Goal: Information Seeking & Learning: Learn about a topic

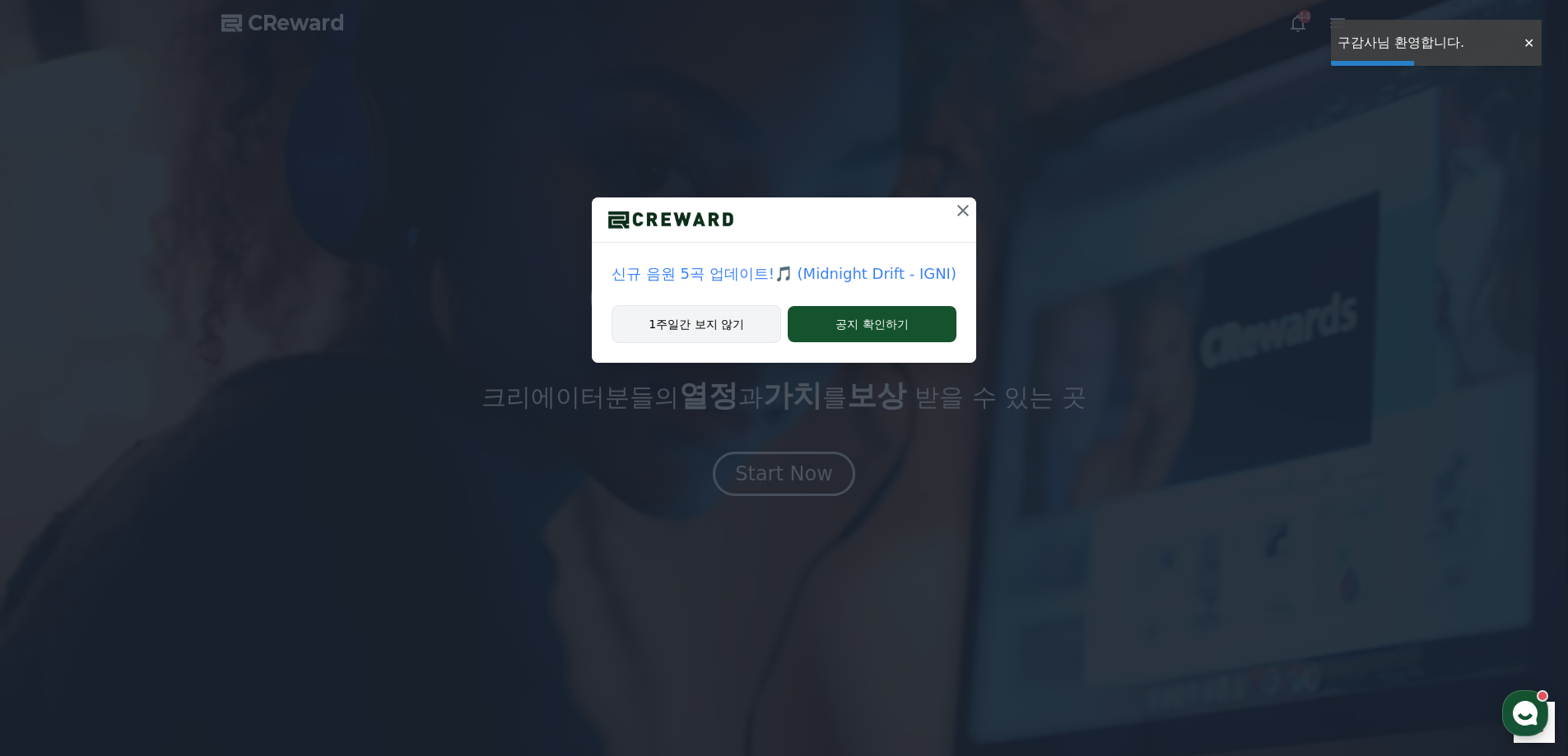
click at [737, 324] on button "1주일간 보지 않기" at bounding box center [696, 324] width 170 height 38
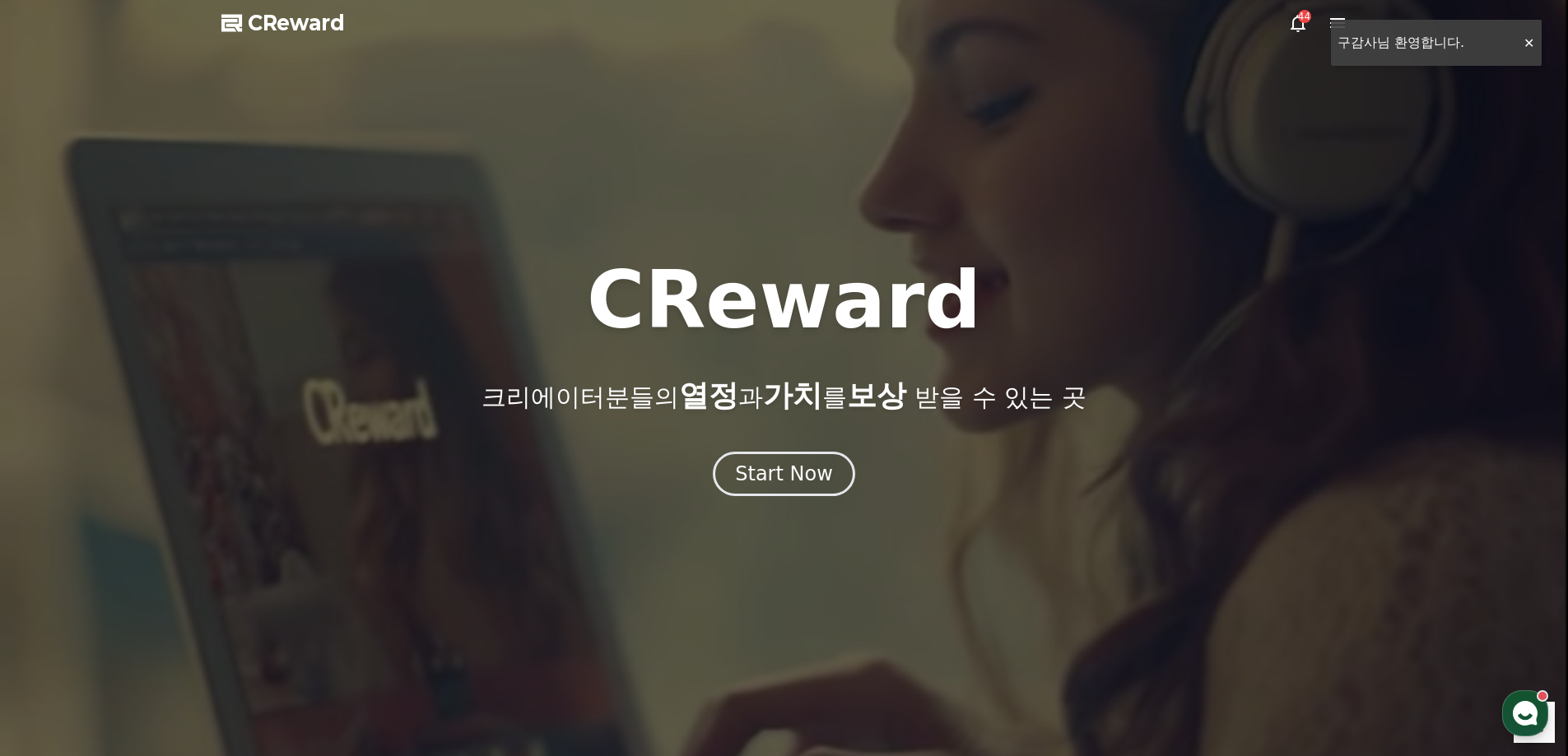
click at [1533, 37] on div at bounding box center [784, 378] width 1568 height 756
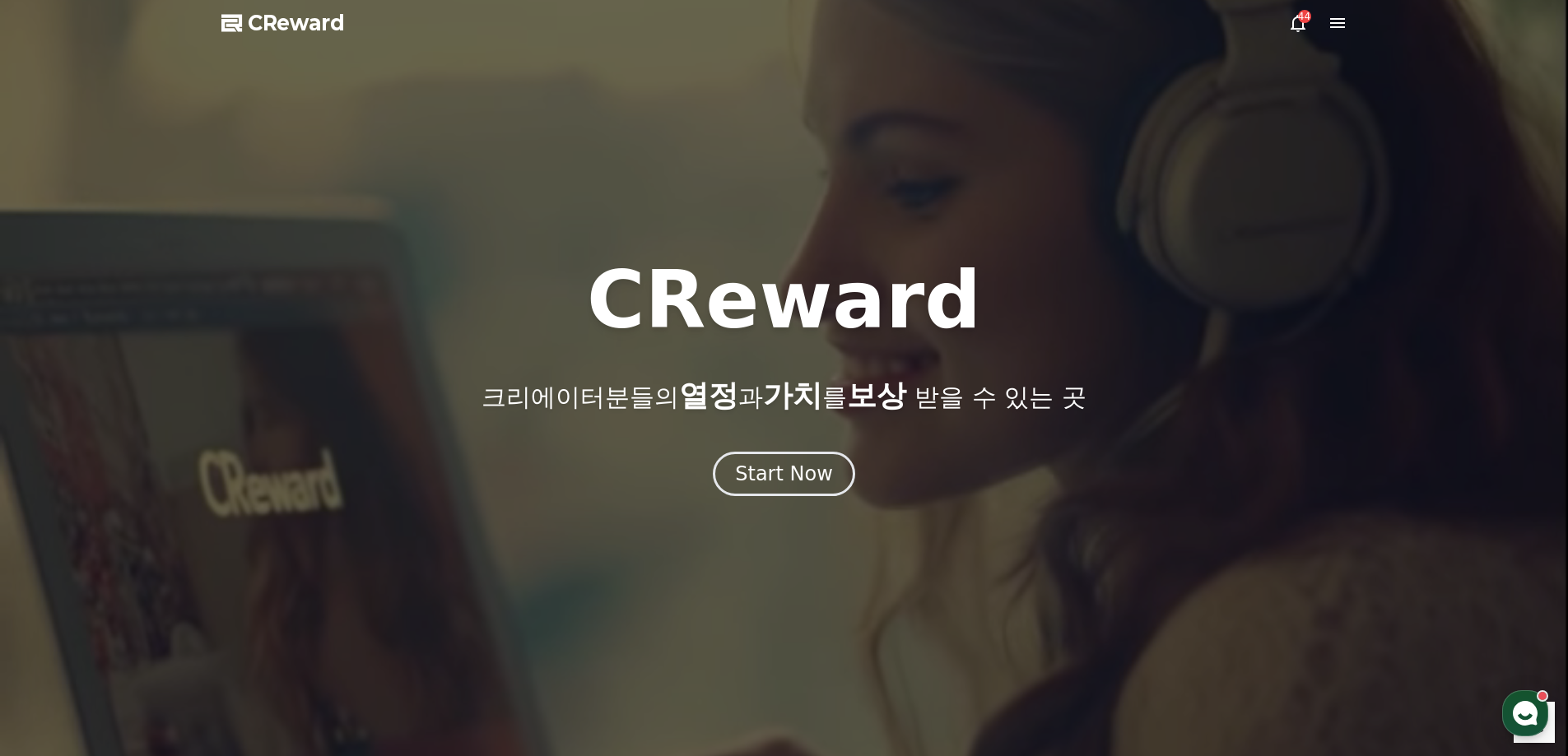
click at [1336, 13] on icon at bounding box center [1337, 23] width 20 height 20
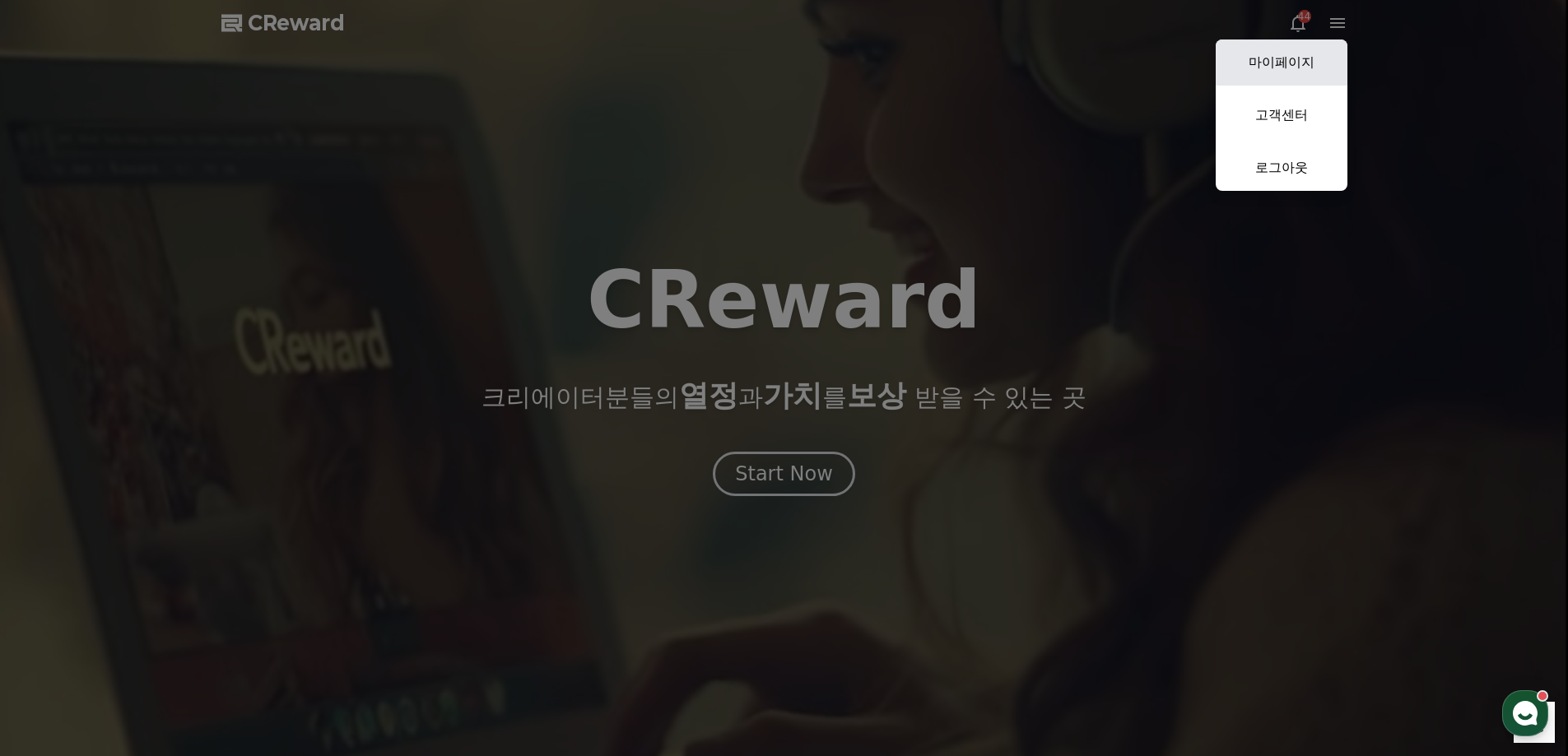
click at [1296, 68] on link "마이페이지" at bounding box center [1281, 63] width 131 height 46
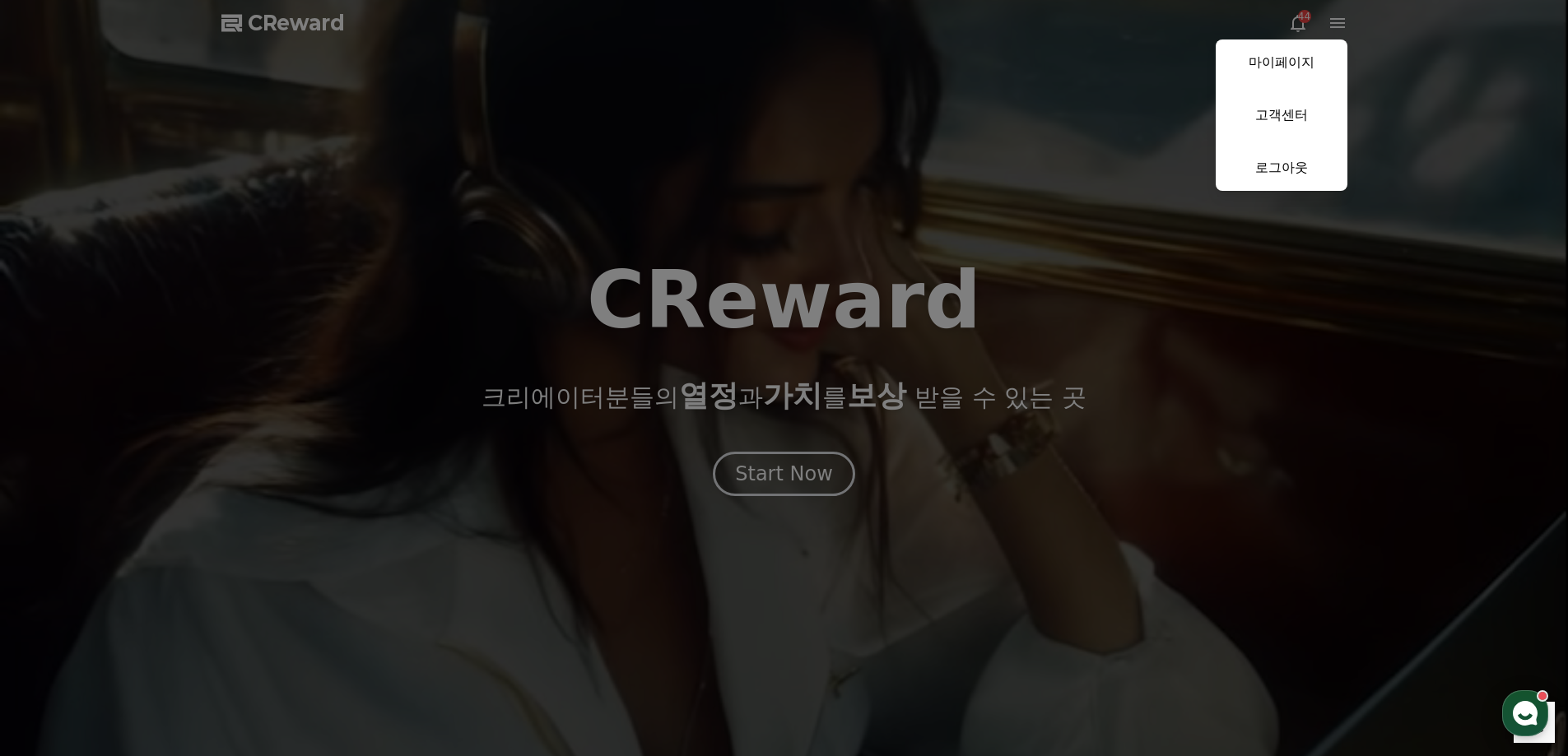
select select "**********"
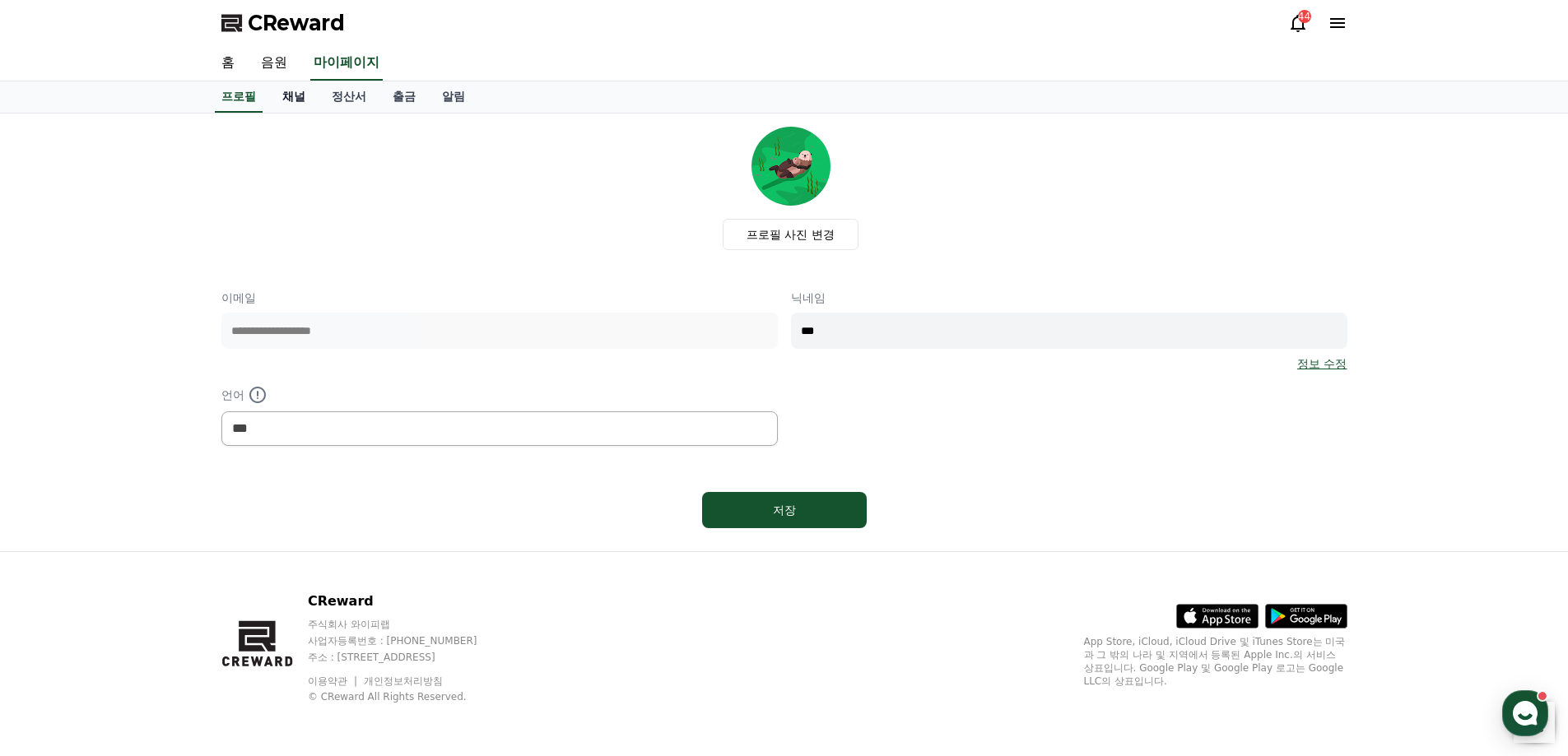
click at [272, 94] on link "채널" at bounding box center [293, 97] width 49 height 31
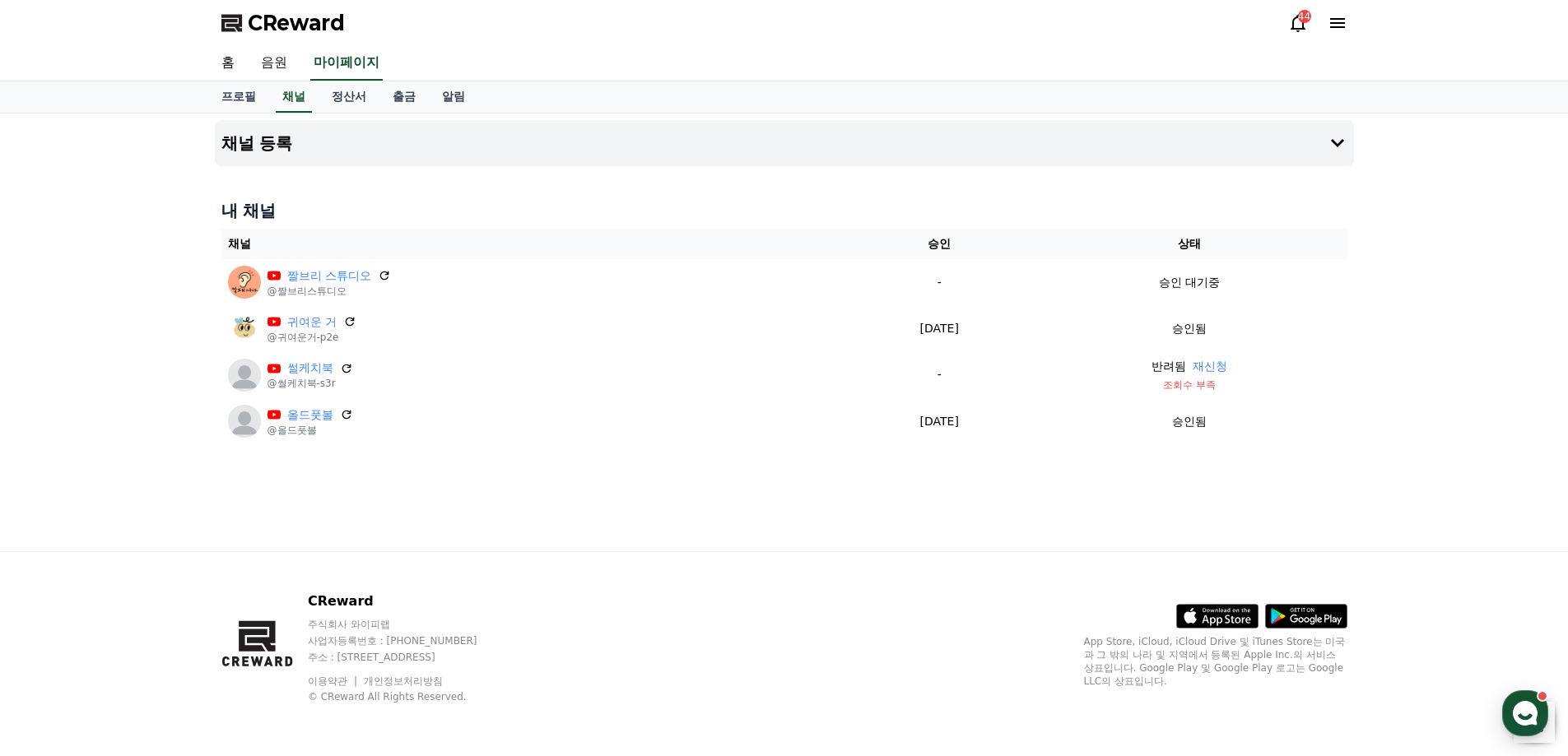
click at [276, 66] on link "음원" at bounding box center [274, 63] width 53 height 35
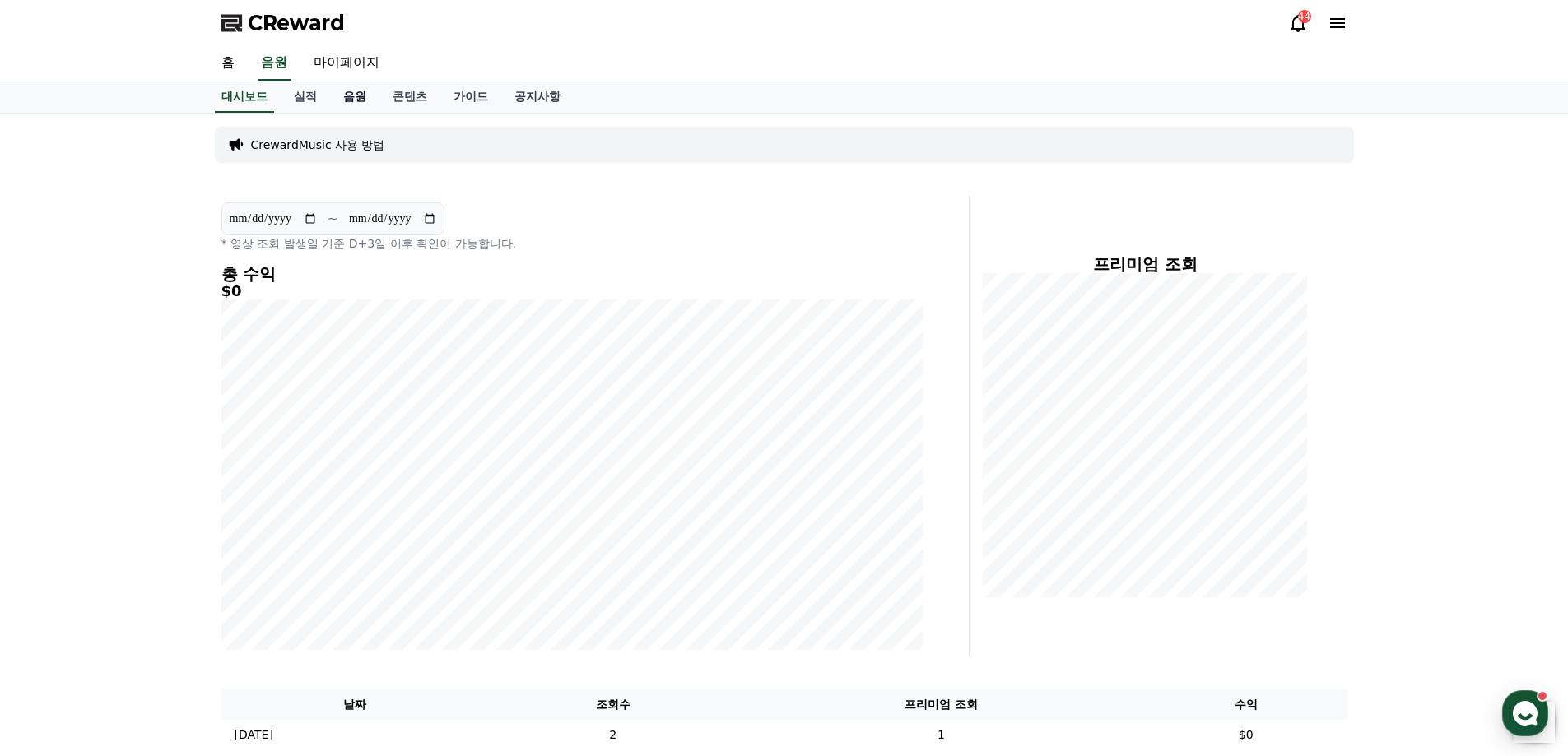
click at [358, 102] on link "음원" at bounding box center [354, 97] width 49 height 31
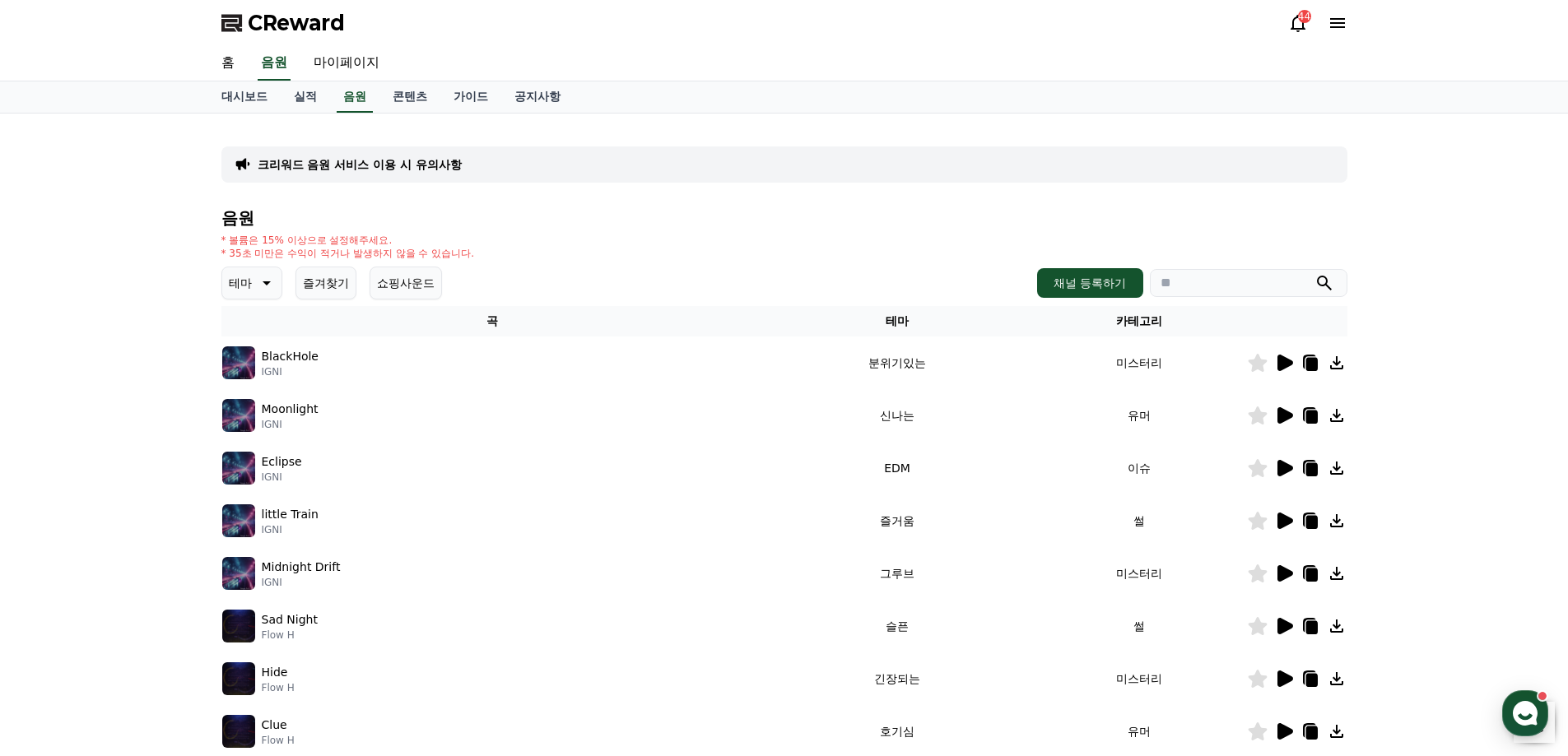
click at [1281, 363] on icon at bounding box center [1285, 363] width 15 height 16
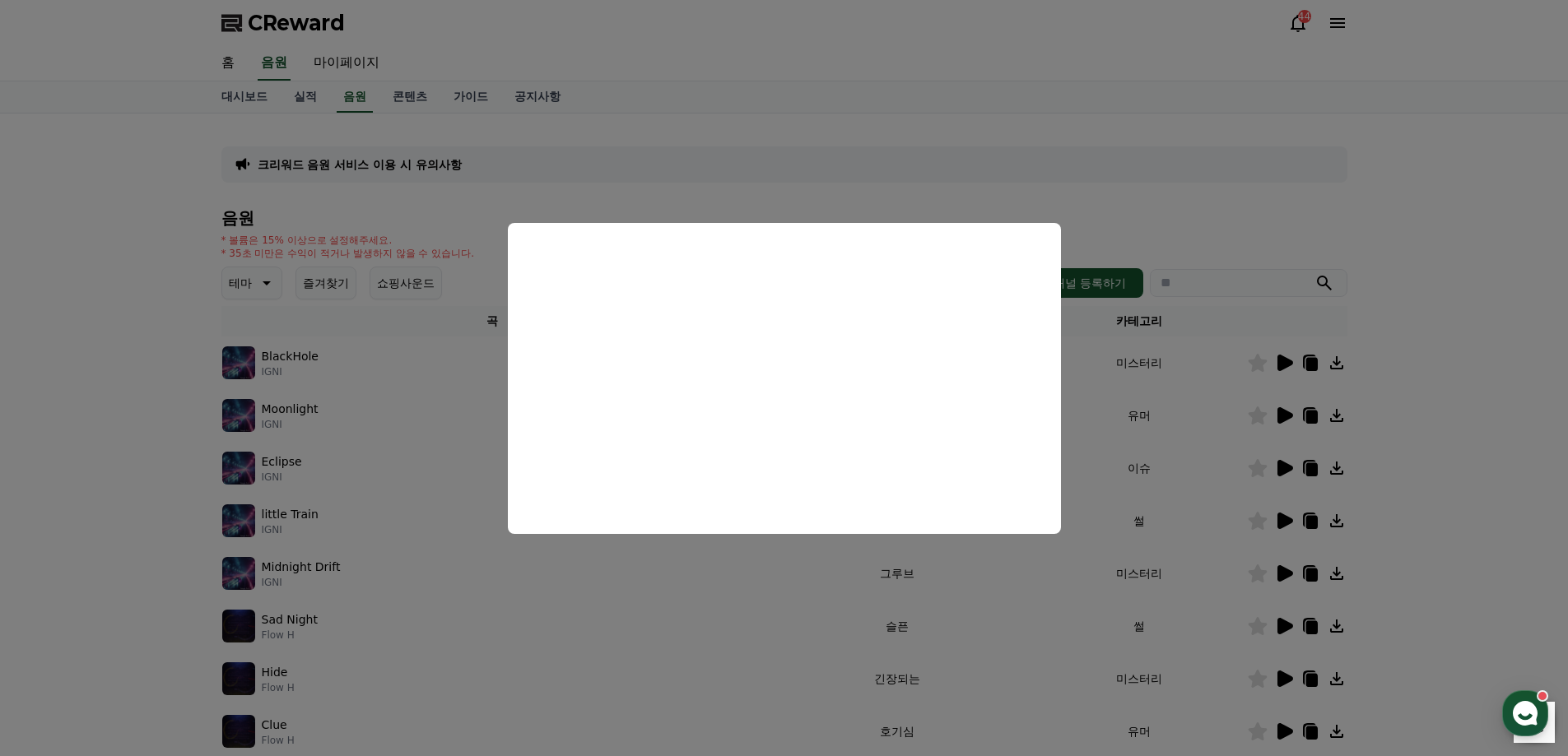
click at [770, 140] on button "close modal" at bounding box center [784, 378] width 1568 height 756
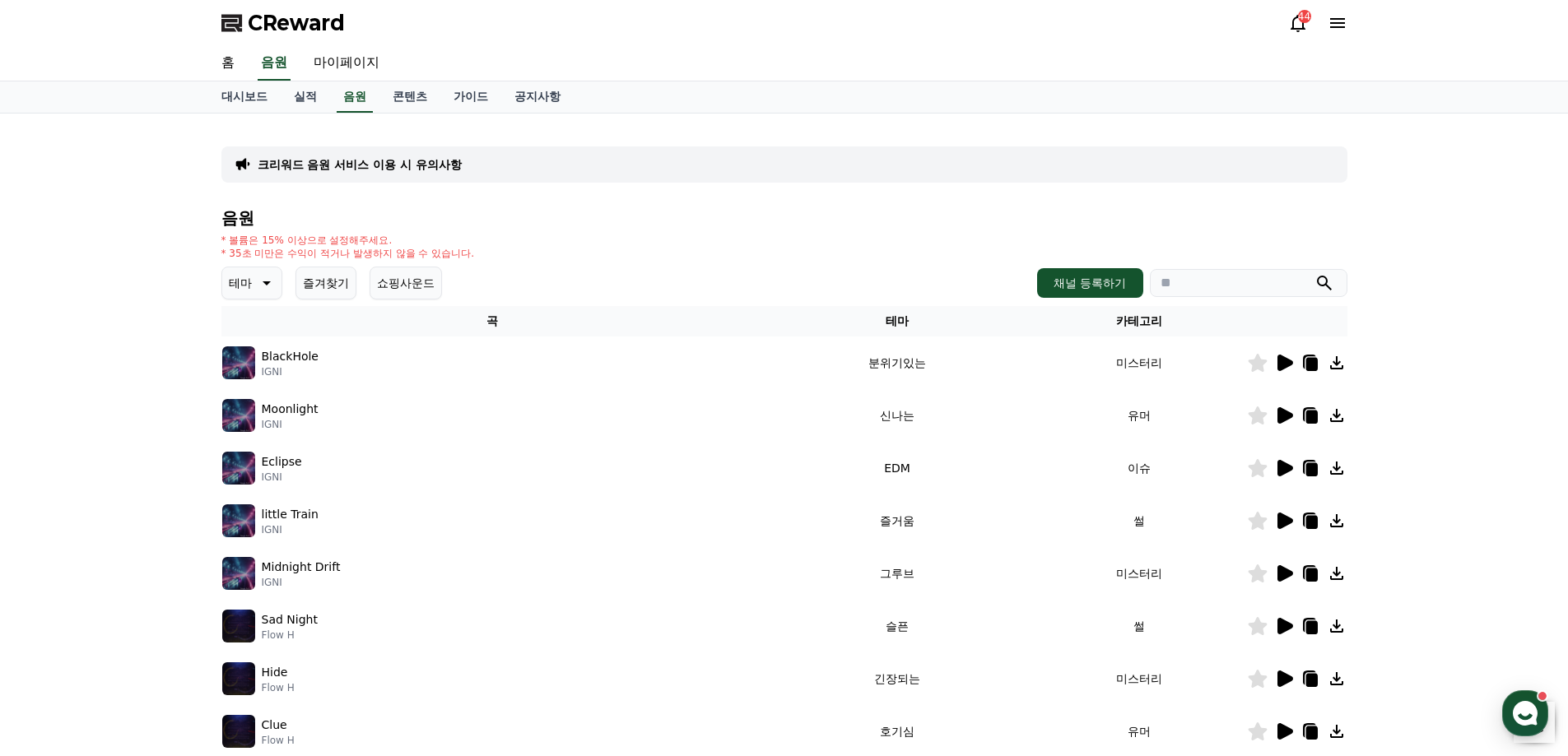
click at [222, 273] on button "테마" at bounding box center [252, 282] width 61 height 33
click at [266, 337] on button "웅장한" at bounding box center [247, 340] width 47 height 37
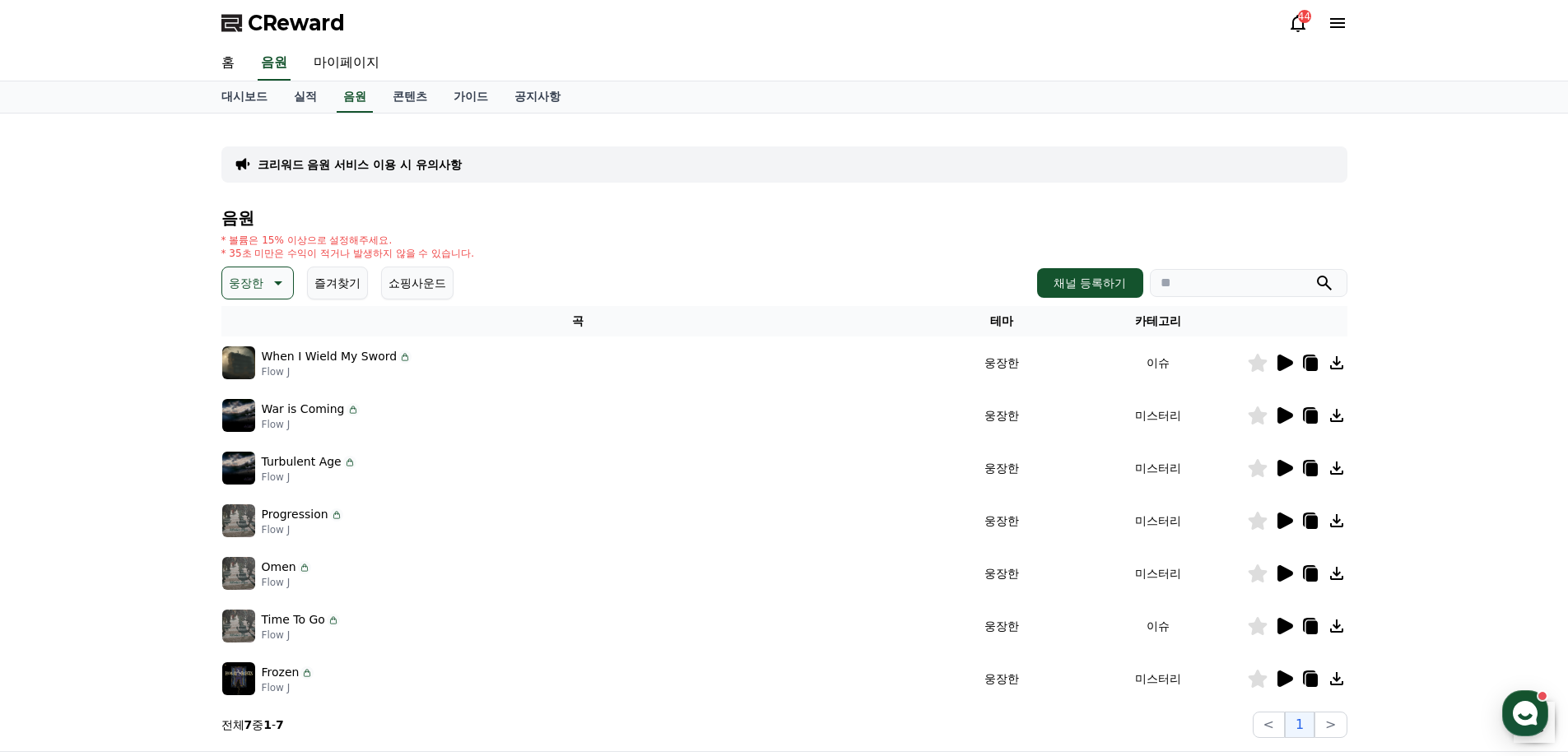
click at [366, 364] on p "When I Wield My Sword" at bounding box center [330, 356] width 136 height 17
click at [1290, 364] on icon at bounding box center [1285, 363] width 15 height 16
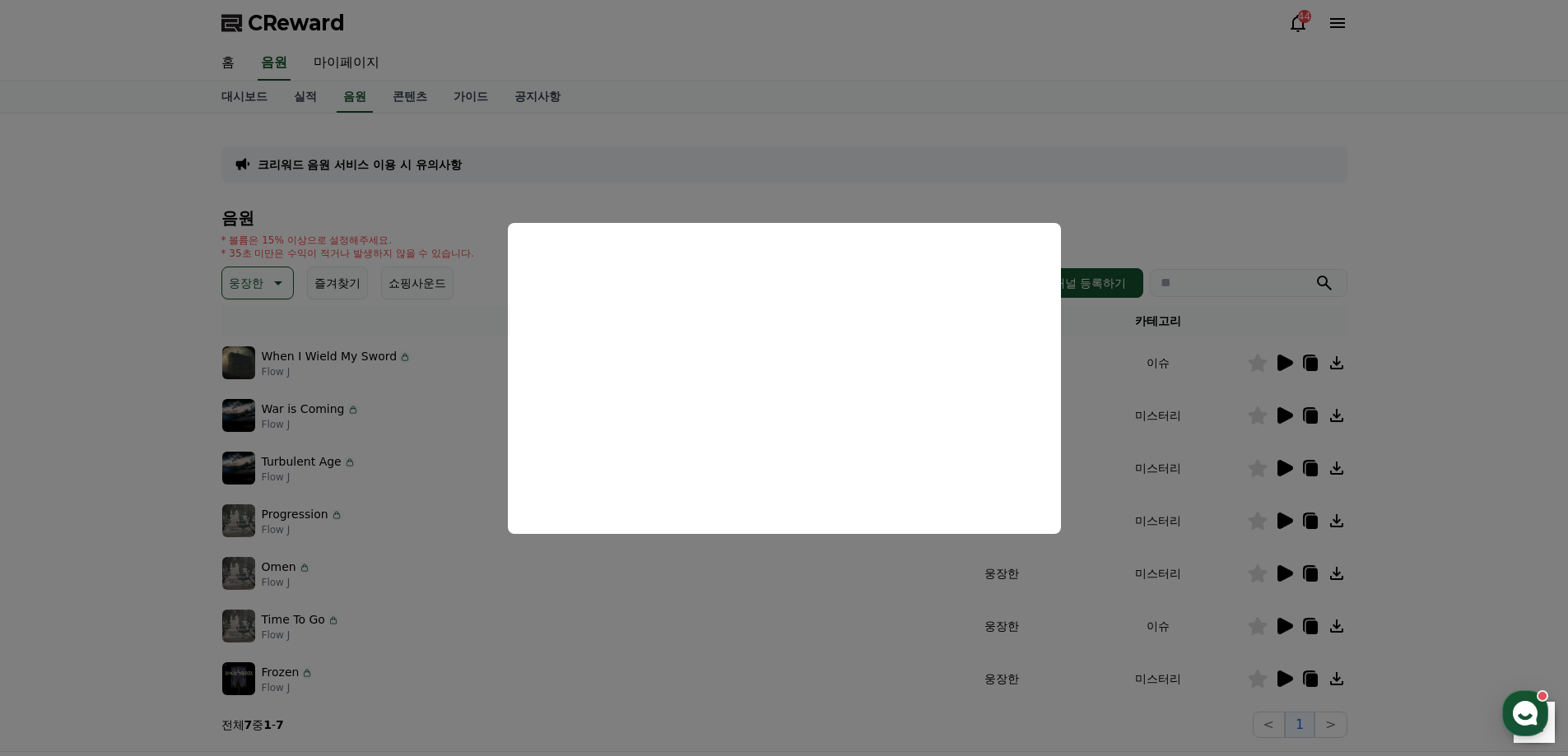
click at [1377, 206] on button "close modal" at bounding box center [784, 378] width 1568 height 756
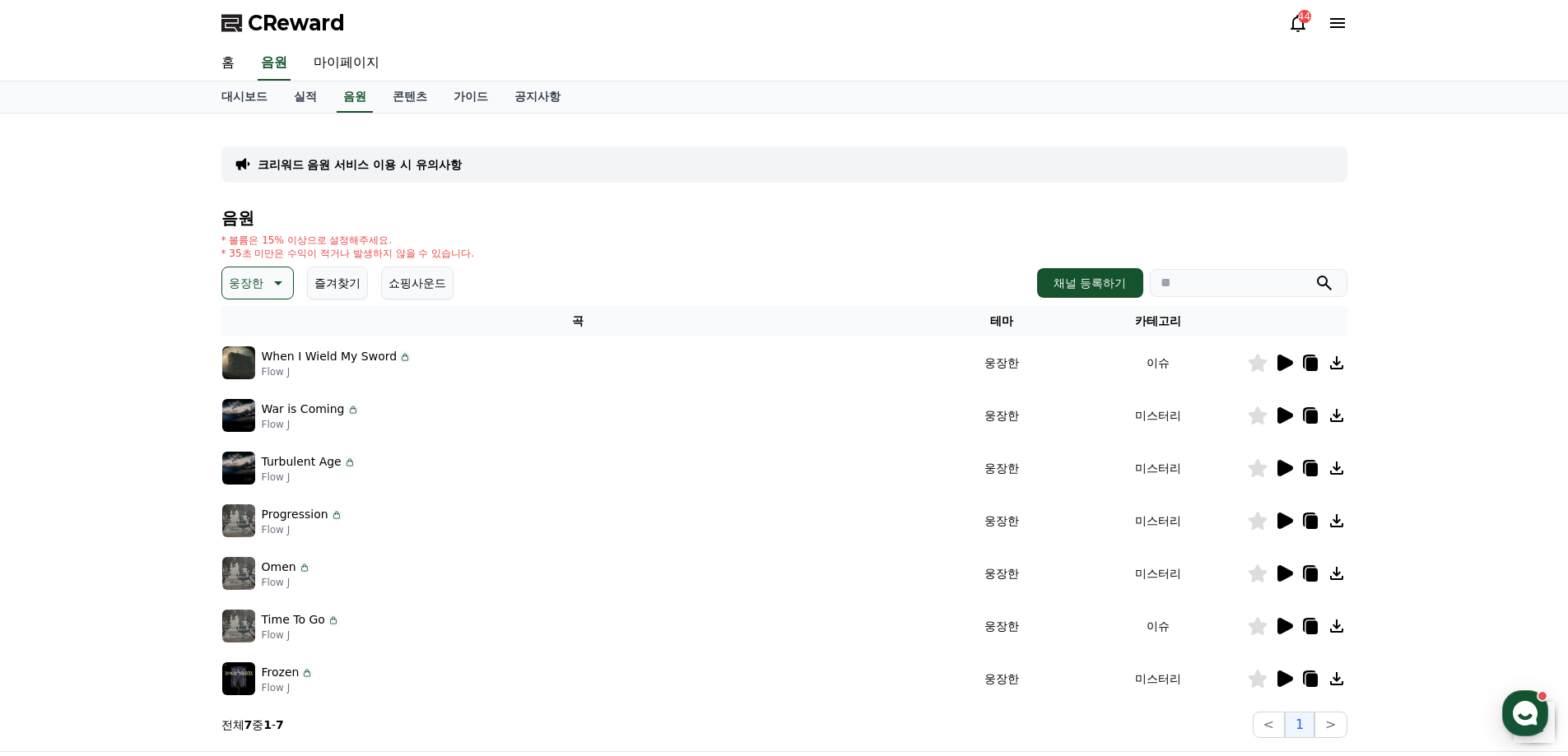
click at [1319, 358] on icon at bounding box center [1311, 363] width 20 height 20
click at [1311, 359] on icon at bounding box center [1311, 365] width 12 height 13
click at [267, 279] on icon at bounding box center [276, 283] width 20 height 20
click at [268, 410] on button "호기심" at bounding box center [247, 412] width 47 height 37
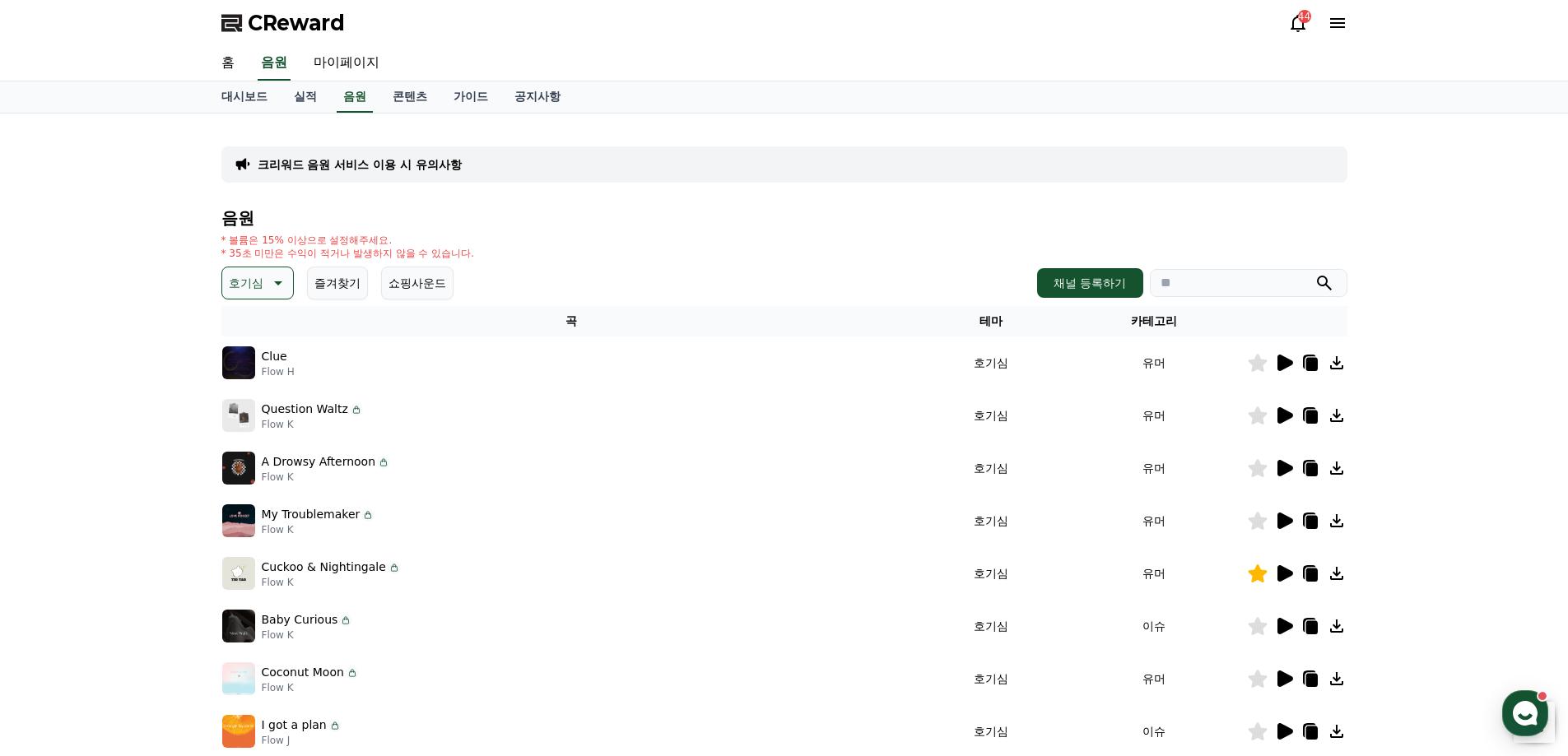
click at [1284, 365] on icon at bounding box center [1285, 363] width 15 height 16
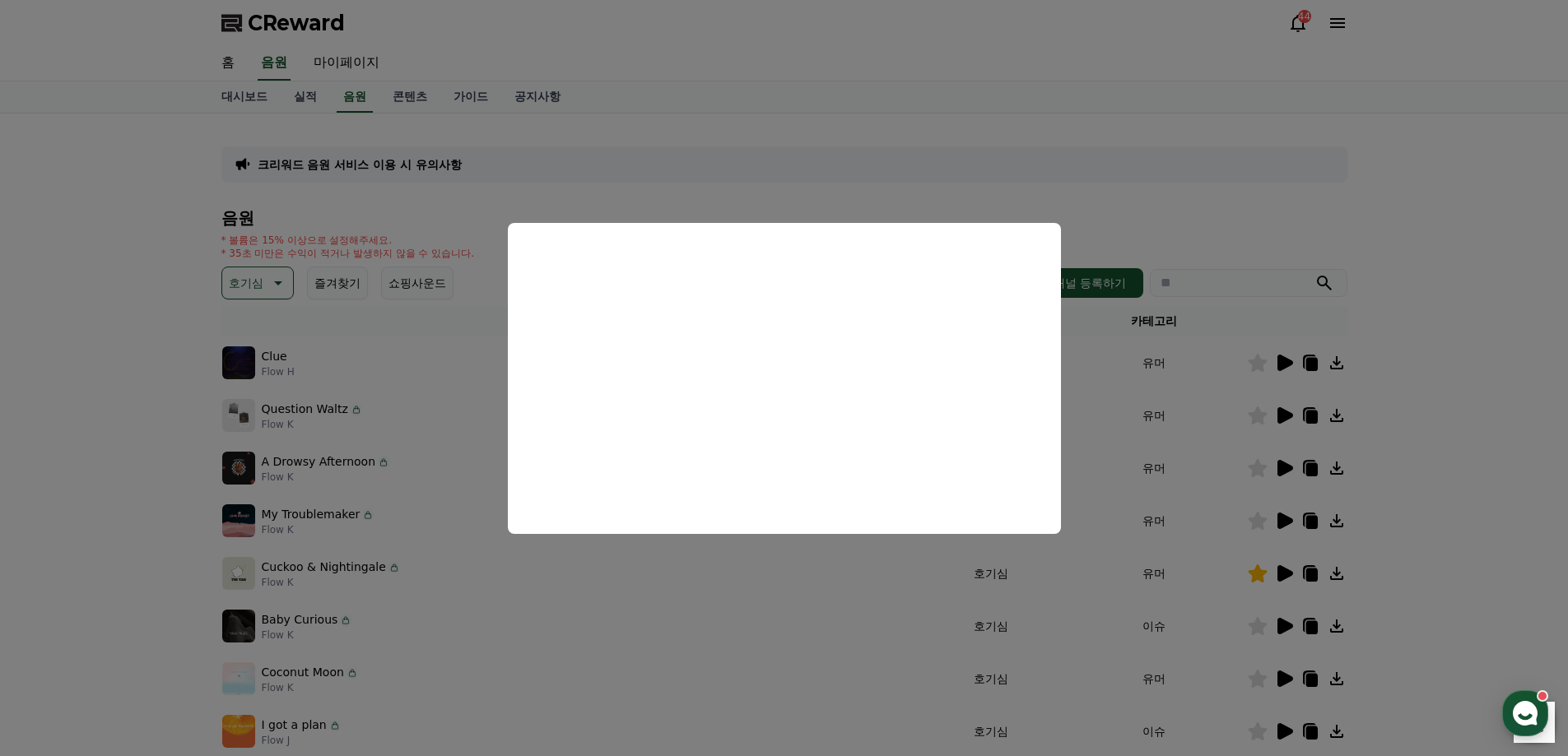
click at [1135, 178] on button "close modal" at bounding box center [784, 378] width 1568 height 756
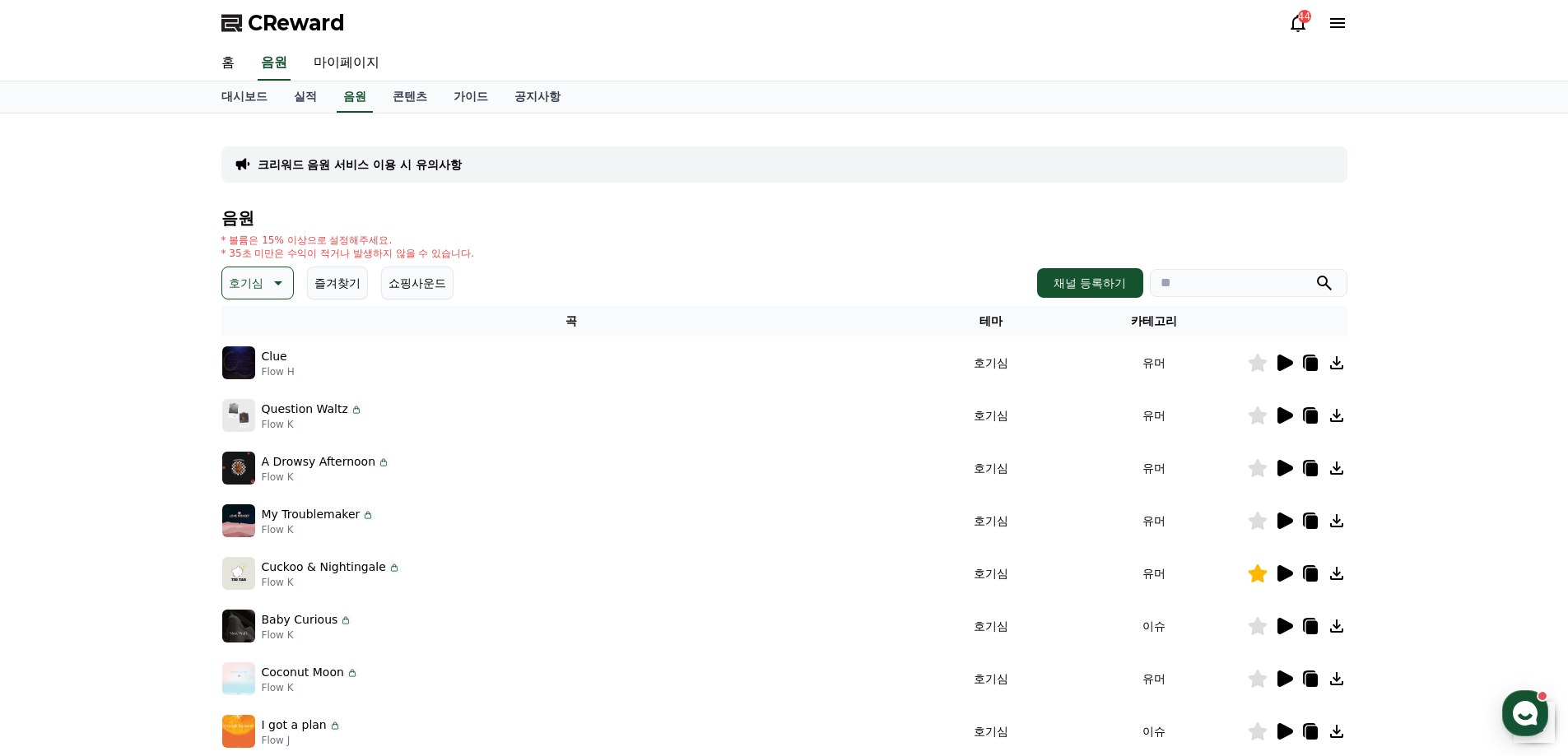
click at [1311, 358] on icon at bounding box center [1311, 365] width 12 height 13
click at [240, 279] on p "호기심" at bounding box center [246, 283] width 35 height 23
click at [265, 389] on button "드라마틱" at bounding box center [253, 382] width 59 height 37
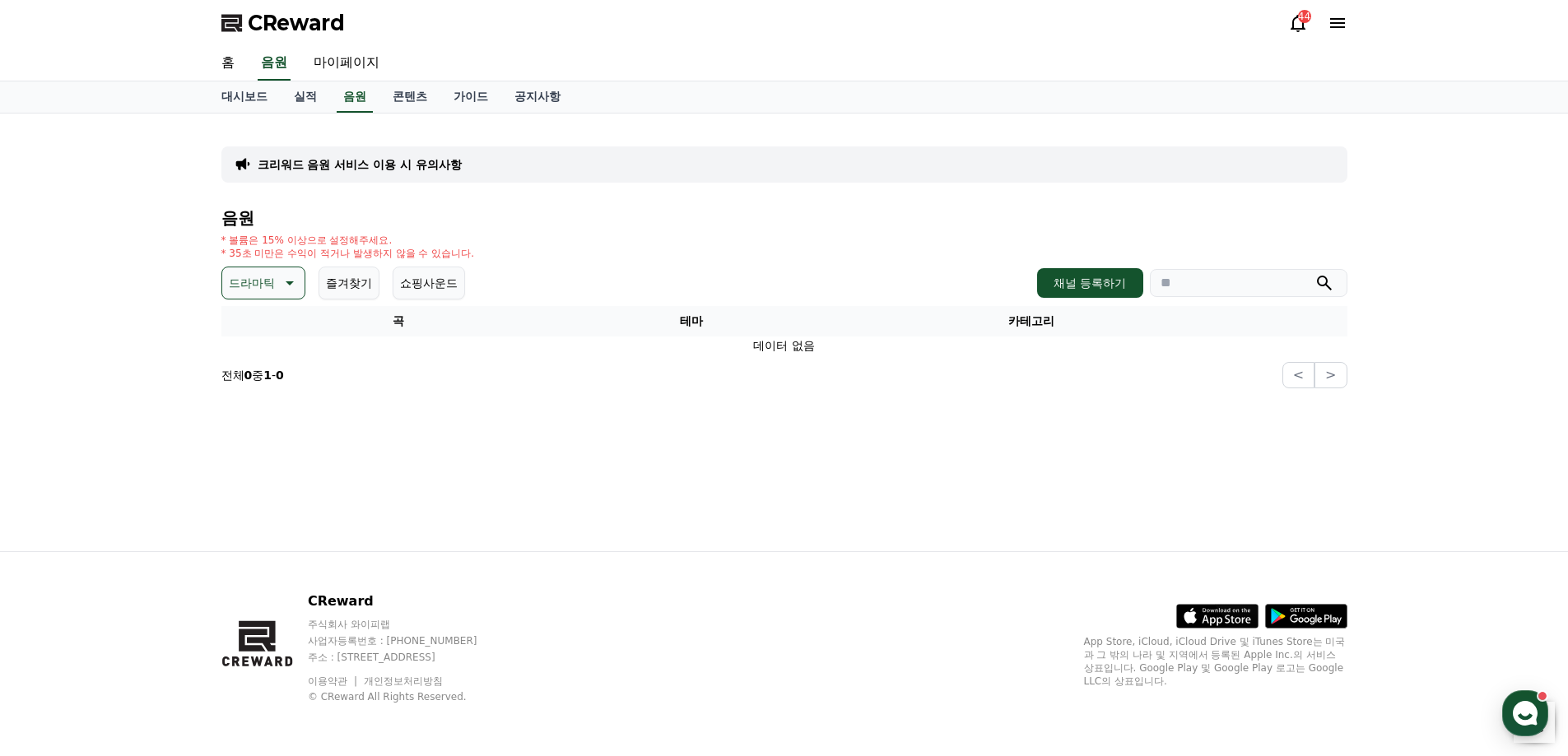
click at [275, 289] on button "드라마틱" at bounding box center [264, 282] width 84 height 33
click at [266, 379] on button "분위기있는" at bounding box center [258, 386] width 71 height 37
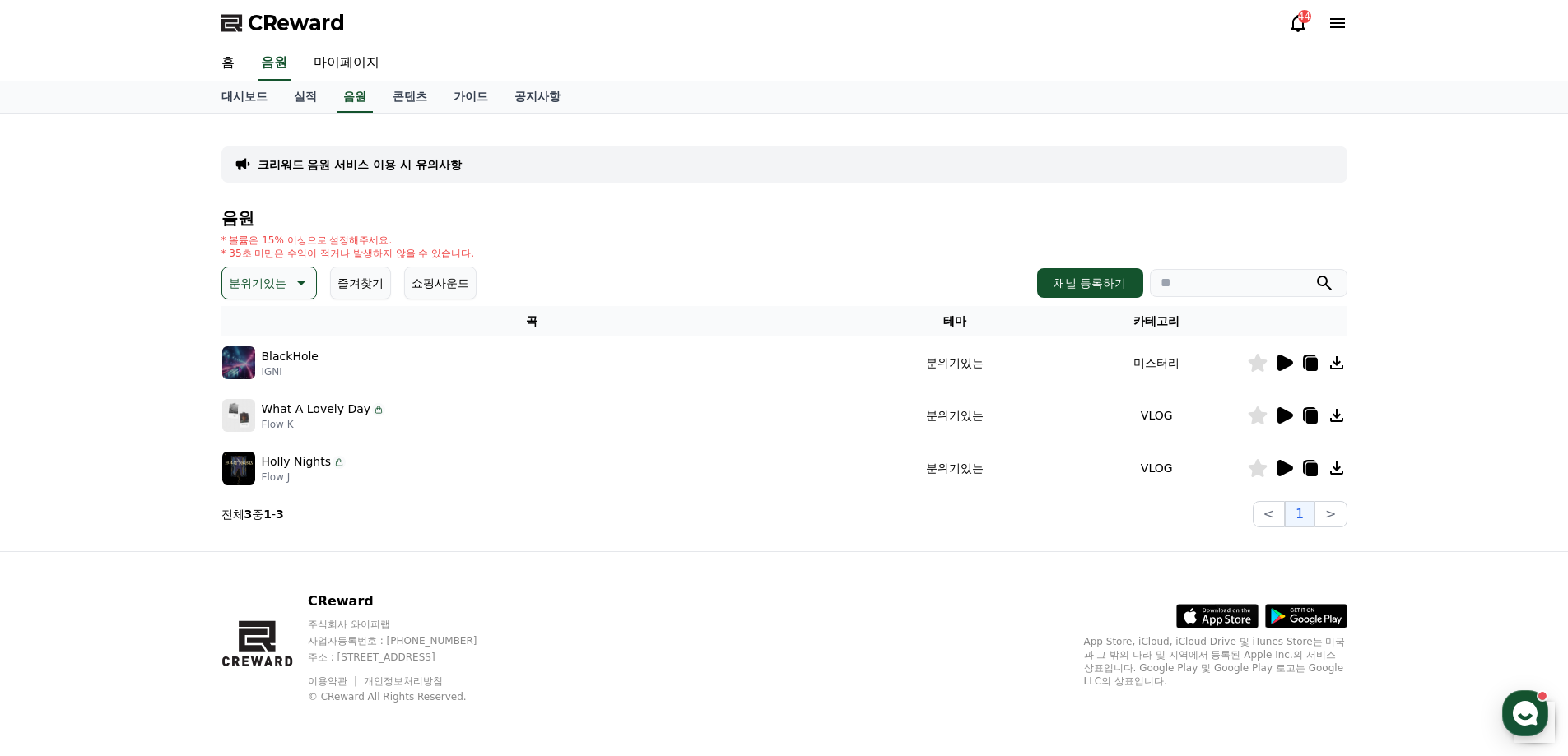
click at [1286, 359] on icon at bounding box center [1285, 363] width 15 height 16
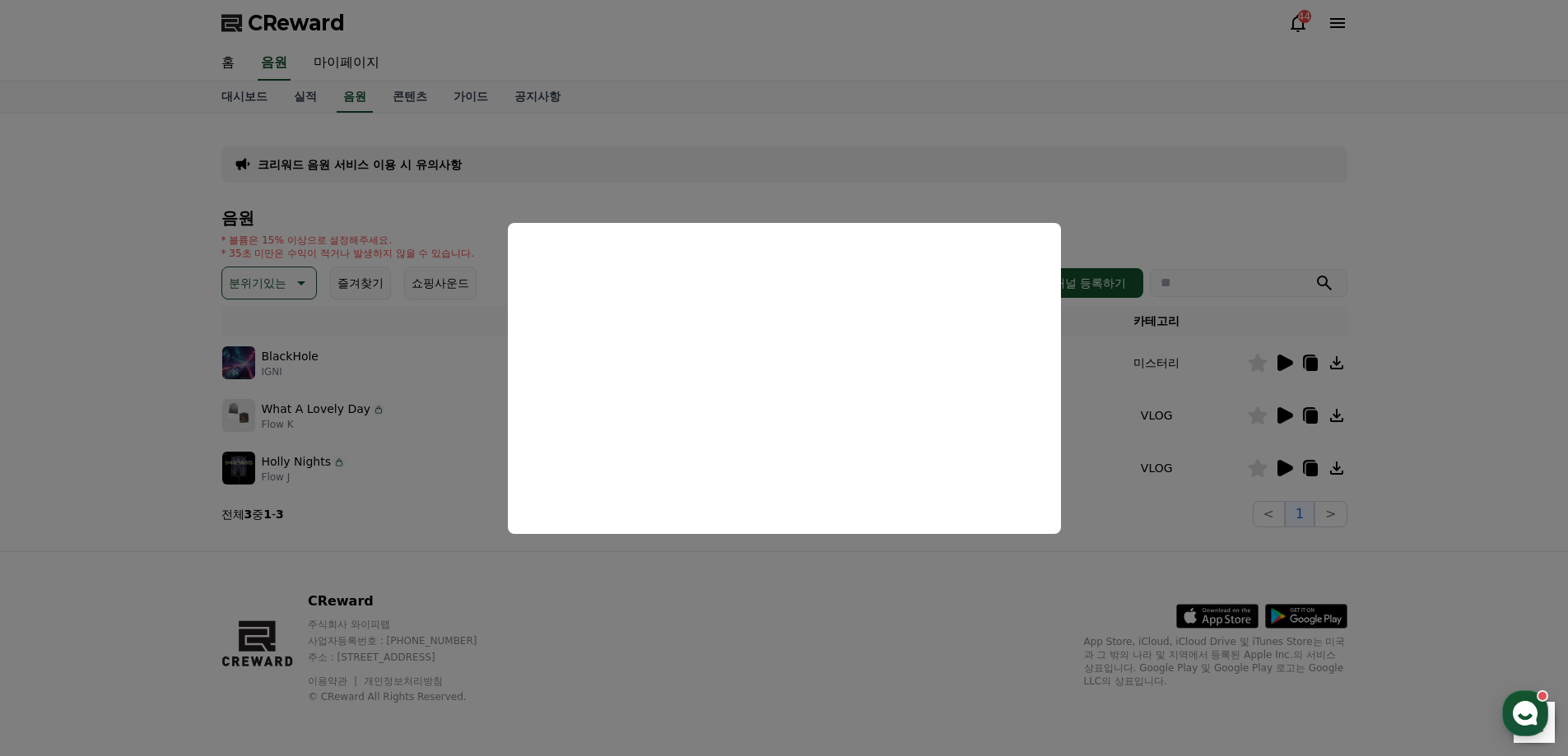
click at [819, 170] on button "close modal" at bounding box center [784, 378] width 1568 height 756
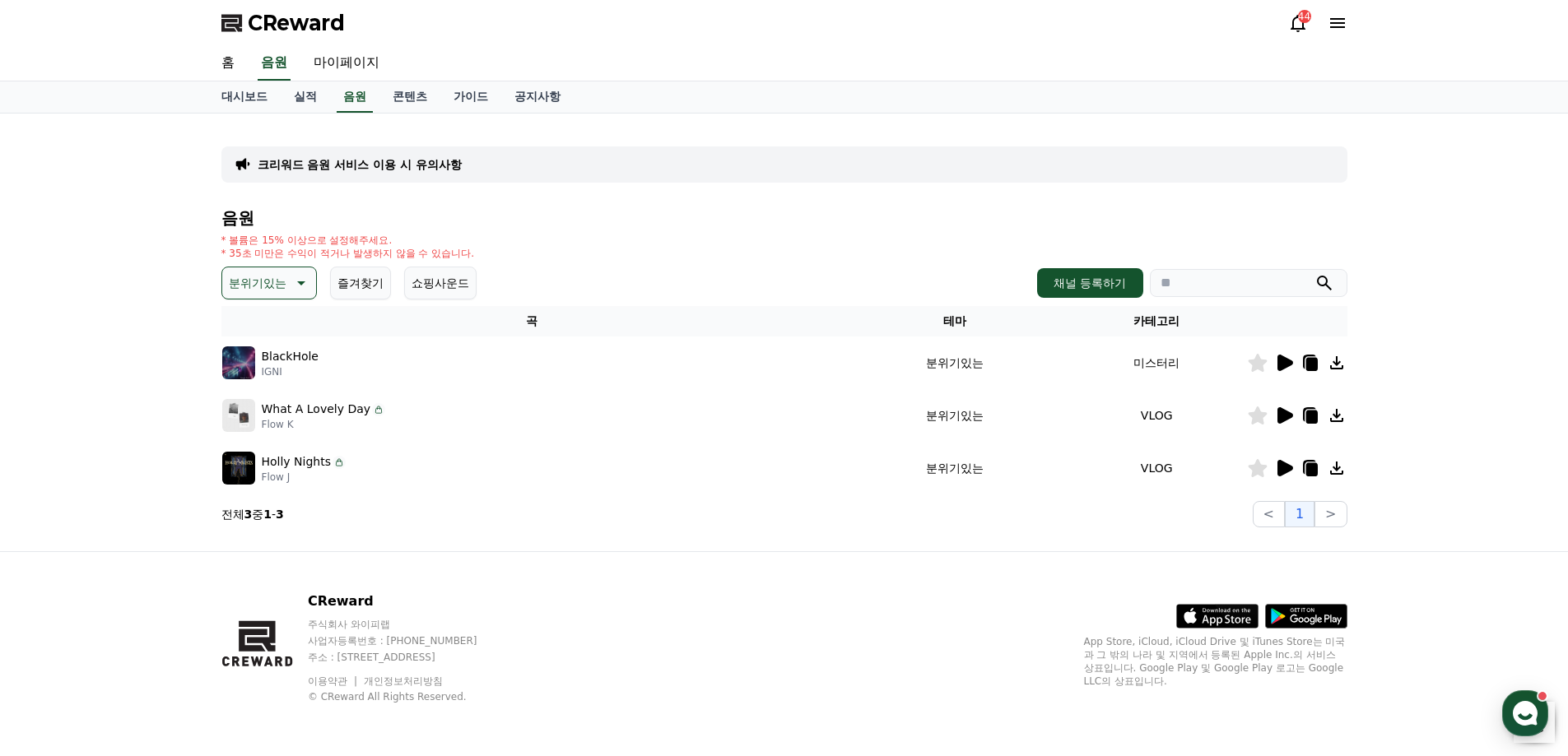
click at [1295, 416] on div at bounding box center [1297, 416] width 98 height 20
click at [1290, 413] on icon at bounding box center [1285, 416] width 15 height 16
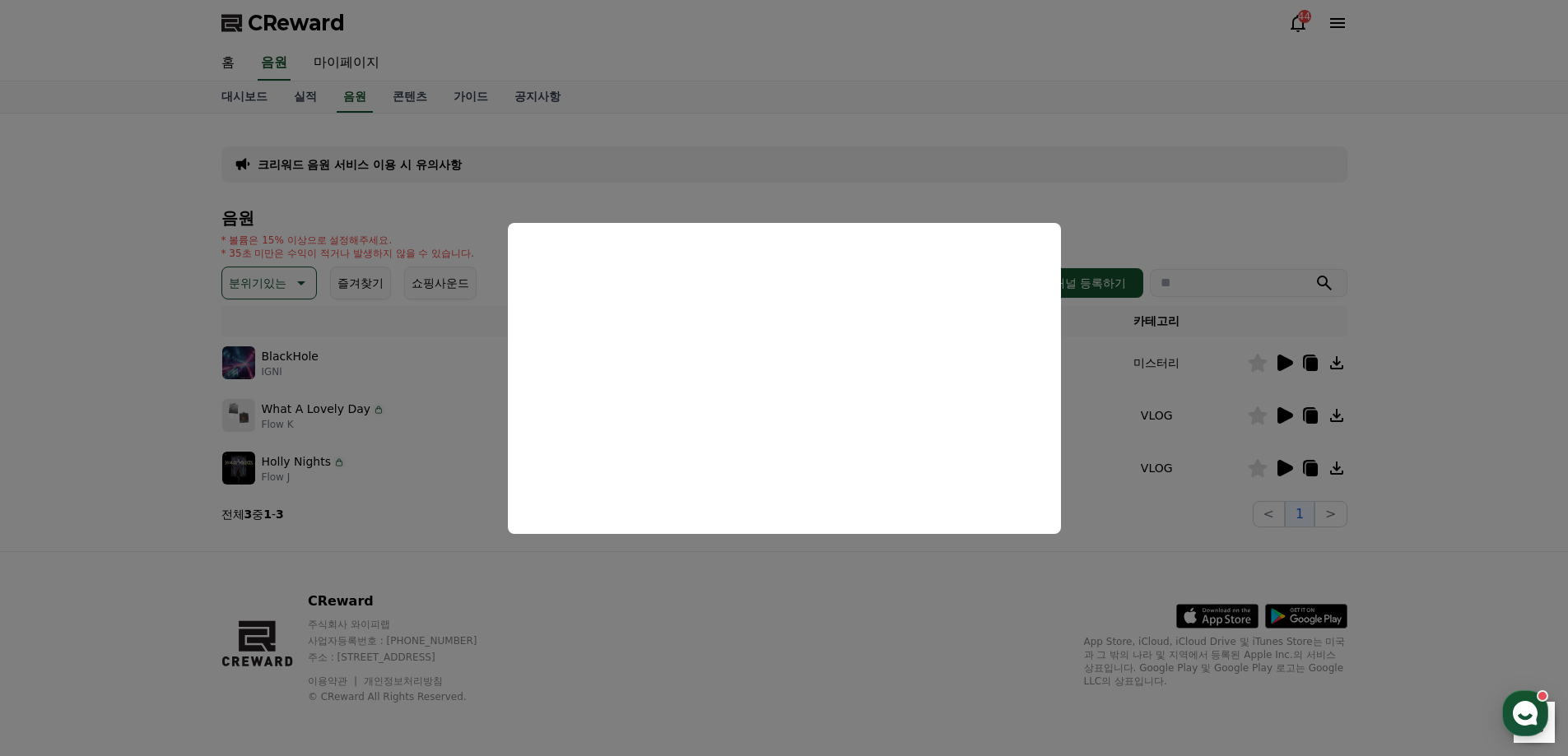
click at [1111, 455] on button "close modal" at bounding box center [784, 378] width 1568 height 756
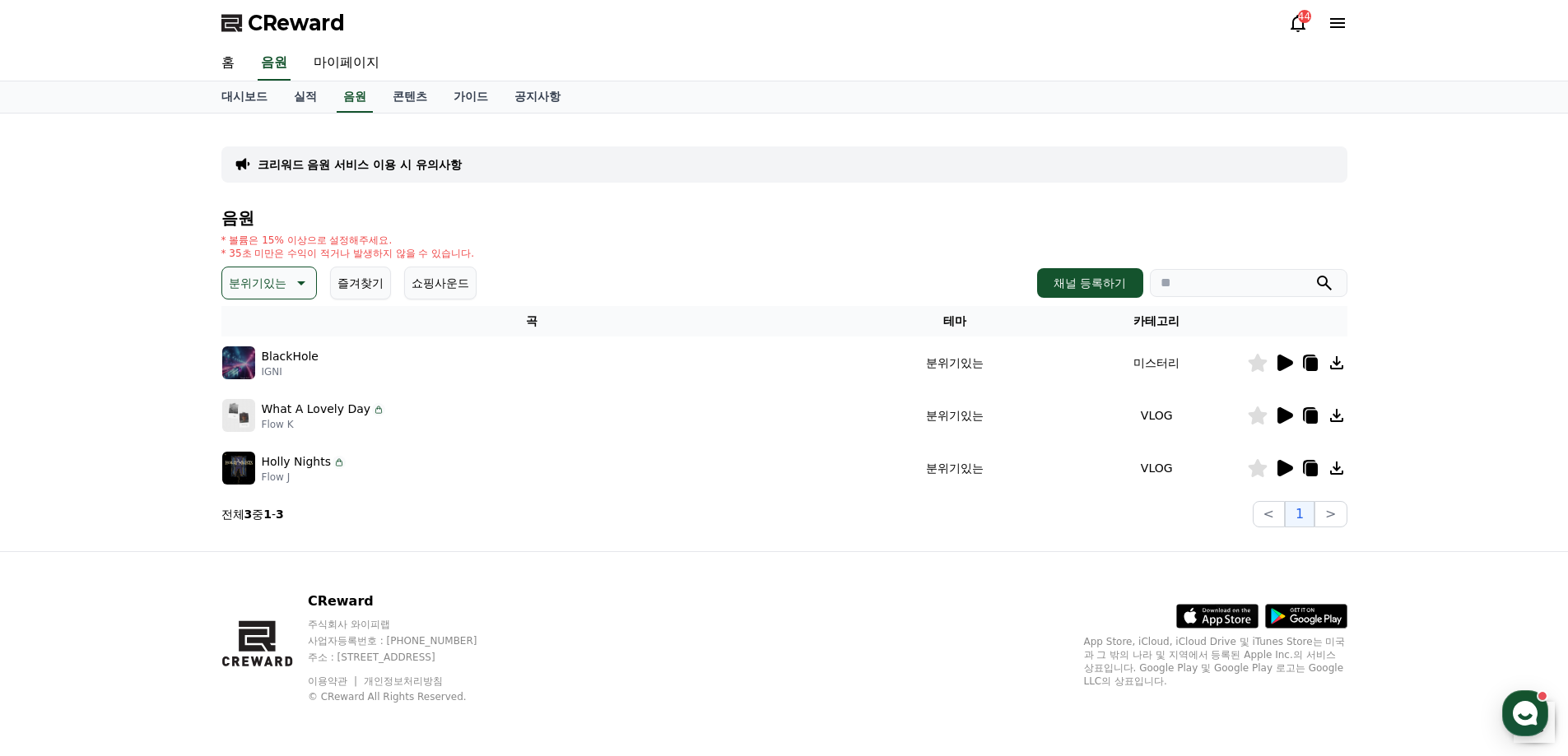
click at [1277, 466] on icon at bounding box center [1284, 468] width 20 height 20
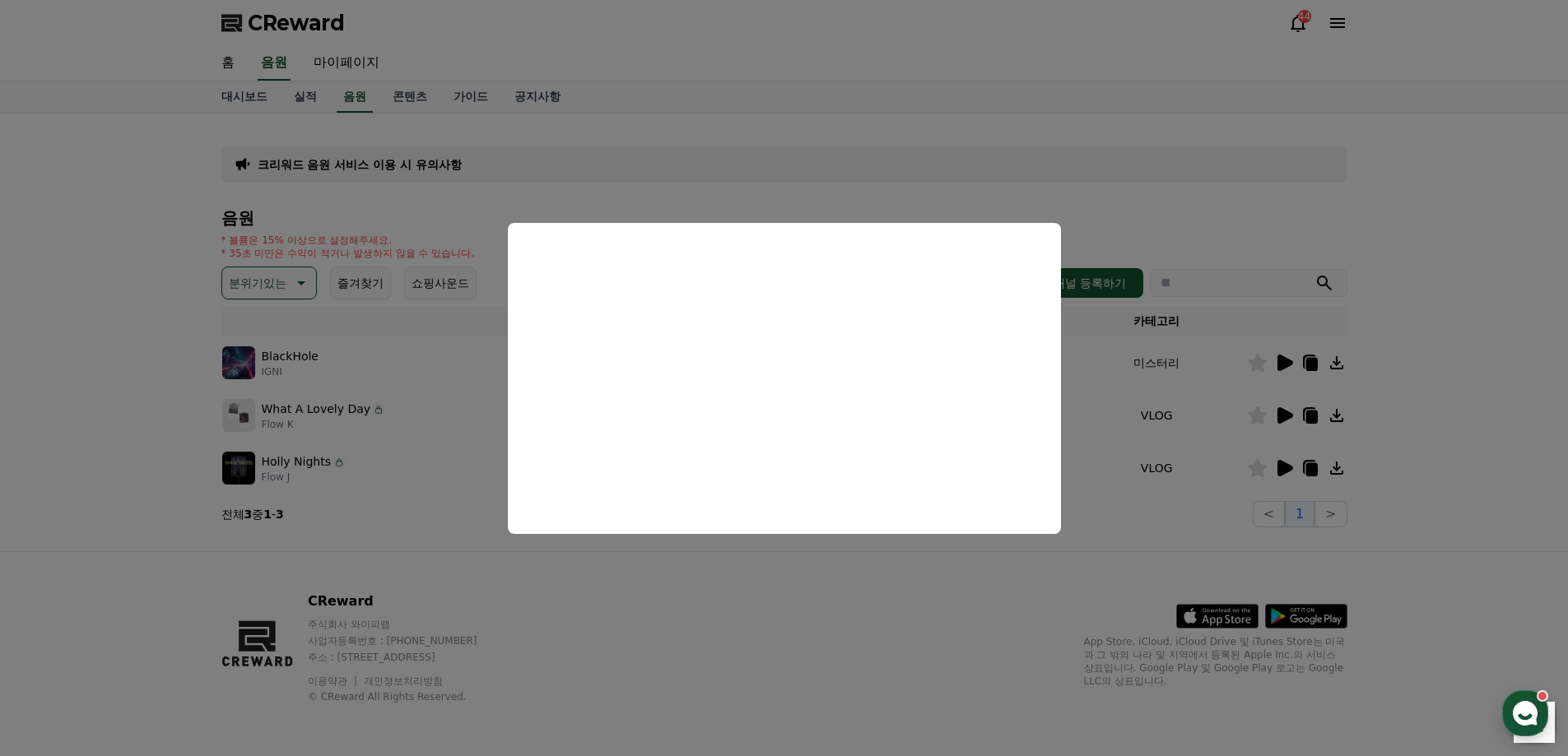
click at [942, 120] on button "close modal" at bounding box center [784, 378] width 1568 height 756
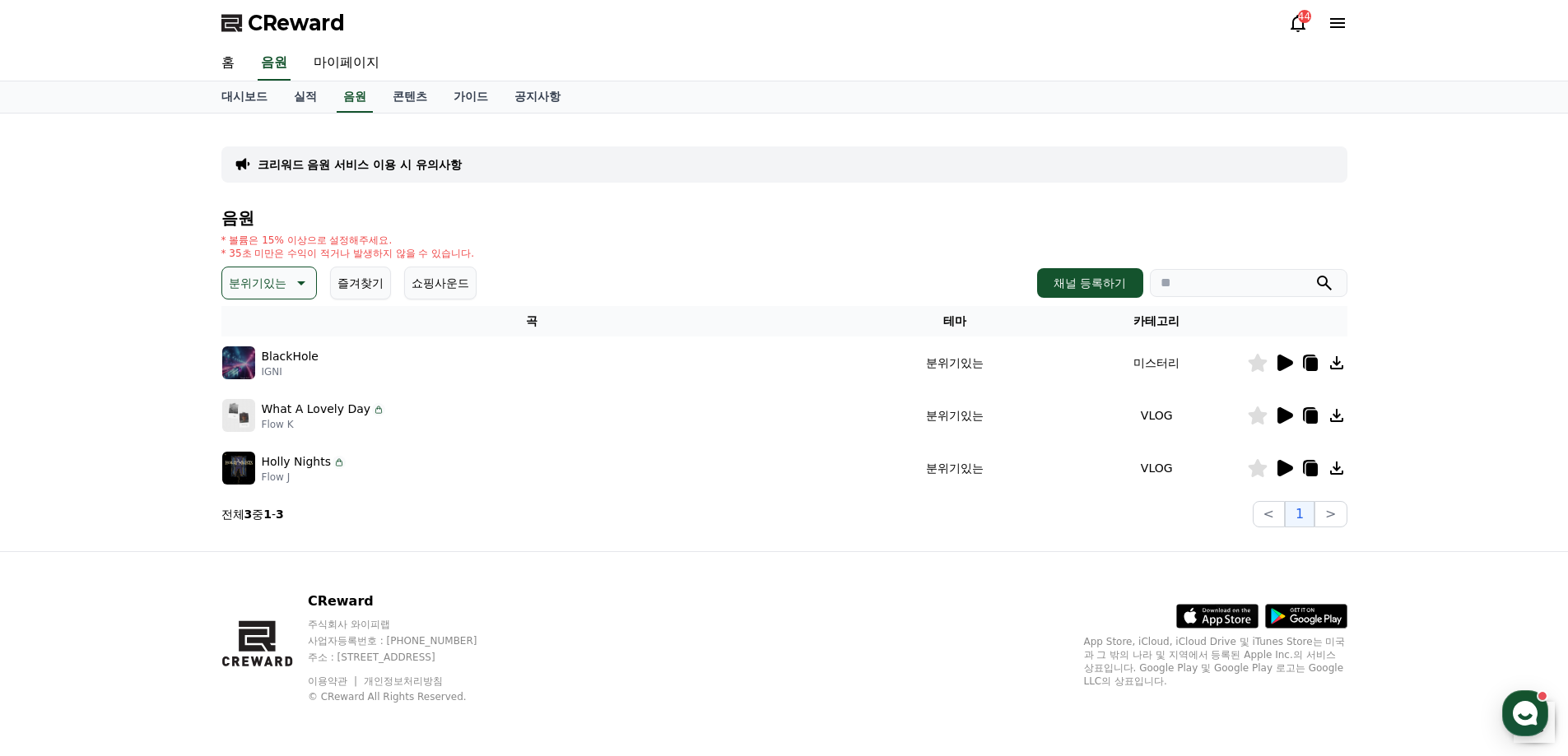
click at [1303, 470] on icon at bounding box center [1310, 467] width 13 height 15
click at [360, 59] on link "마이페이지" at bounding box center [346, 63] width 92 height 35
select select "**********"
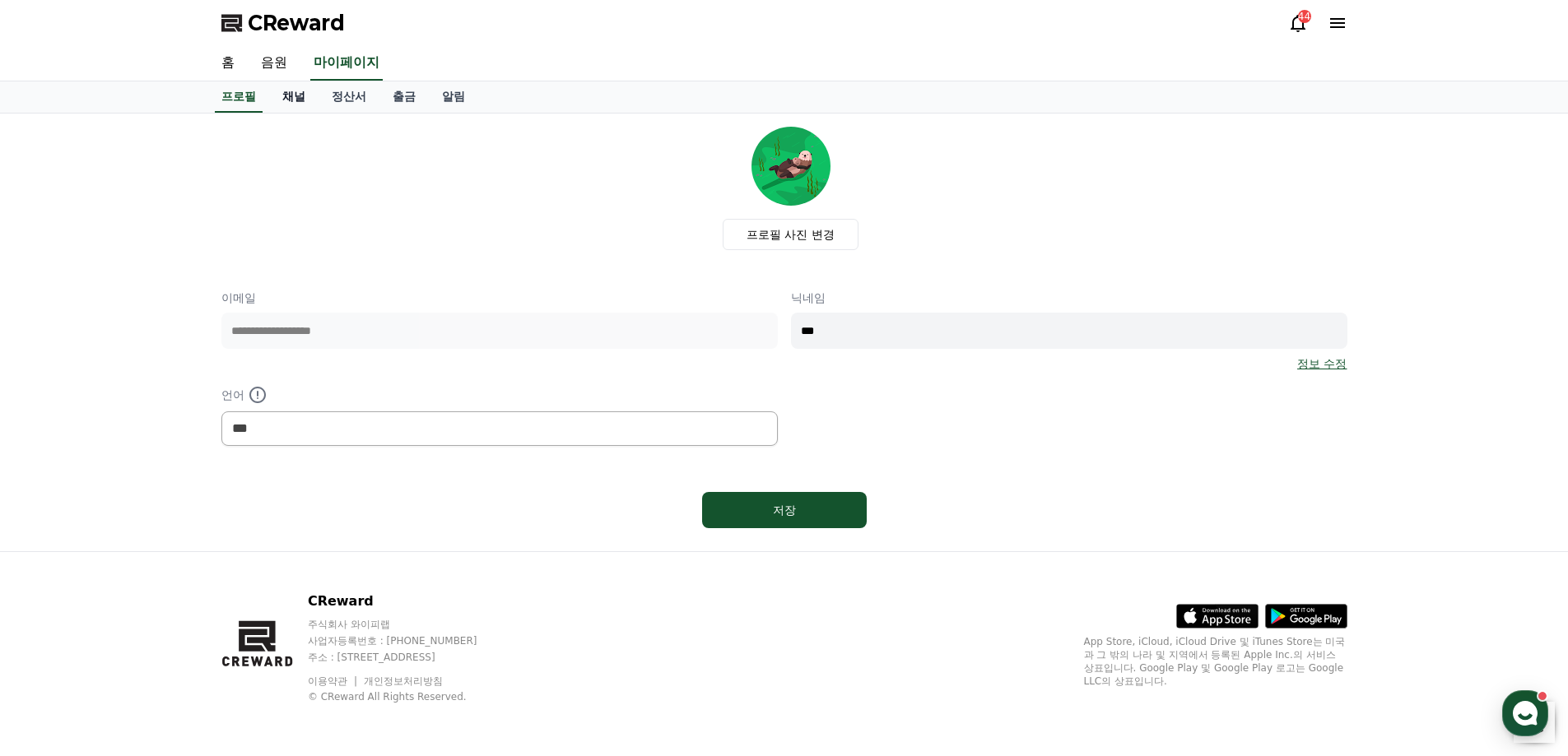
click at [303, 97] on link "채널" at bounding box center [293, 97] width 49 height 31
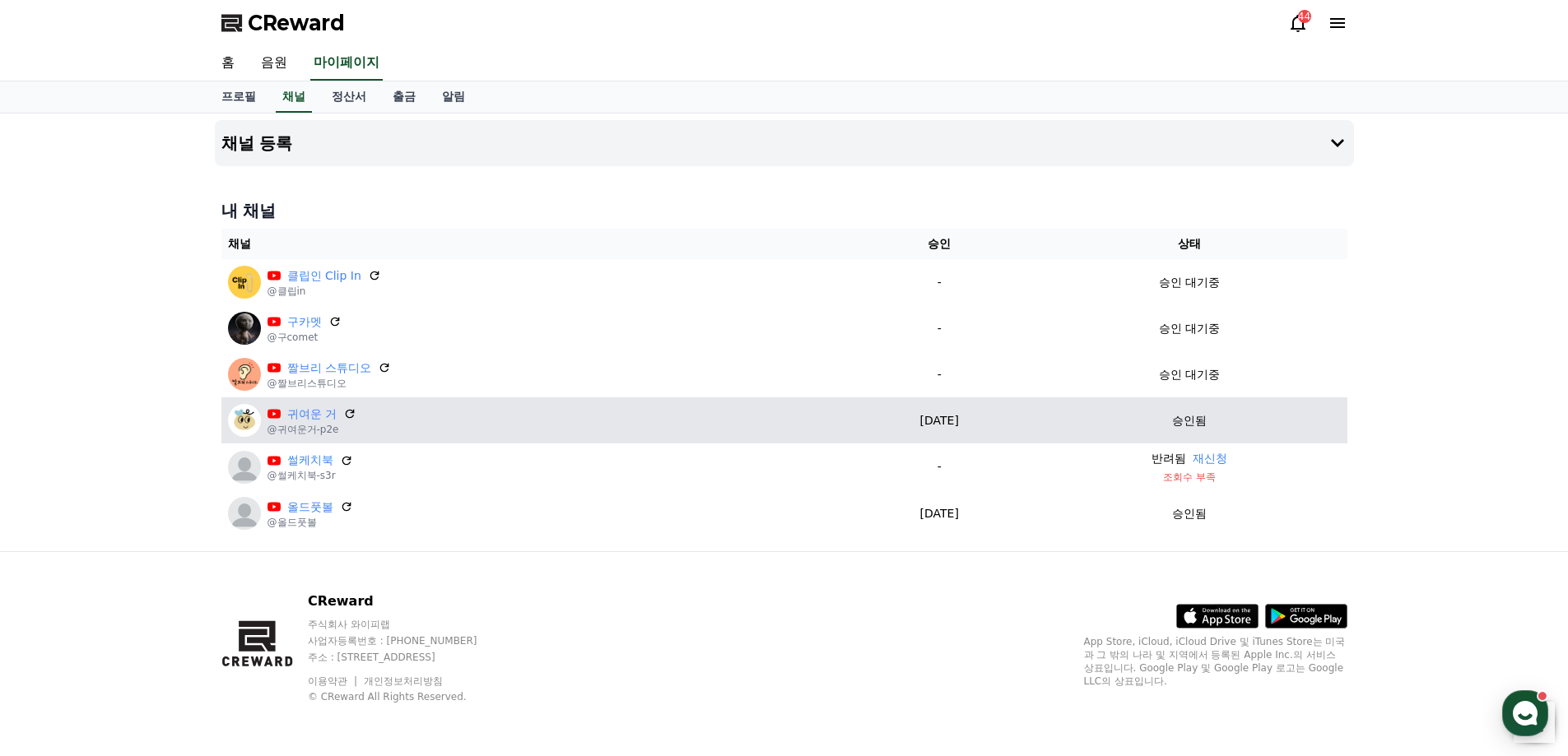
click at [1207, 417] on p "승인됨" at bounding box center [1189, 420] width 35 height 17
drag, startPoint x: 1210, startPoint y: 417, endPoint x: 352, endPoint y: 406, distance: 858.1
click at [352, 406] on div "귀여운 거" at bounding box center [311, 414] width 89 height 17
click at [307, 428] on p "@귀여운거-p2e" at bounding box center [311, 429] width 89 height 13
click at [295, 415] on link "귀여운 거" at bounding box center [311, 414] width 49 height 17
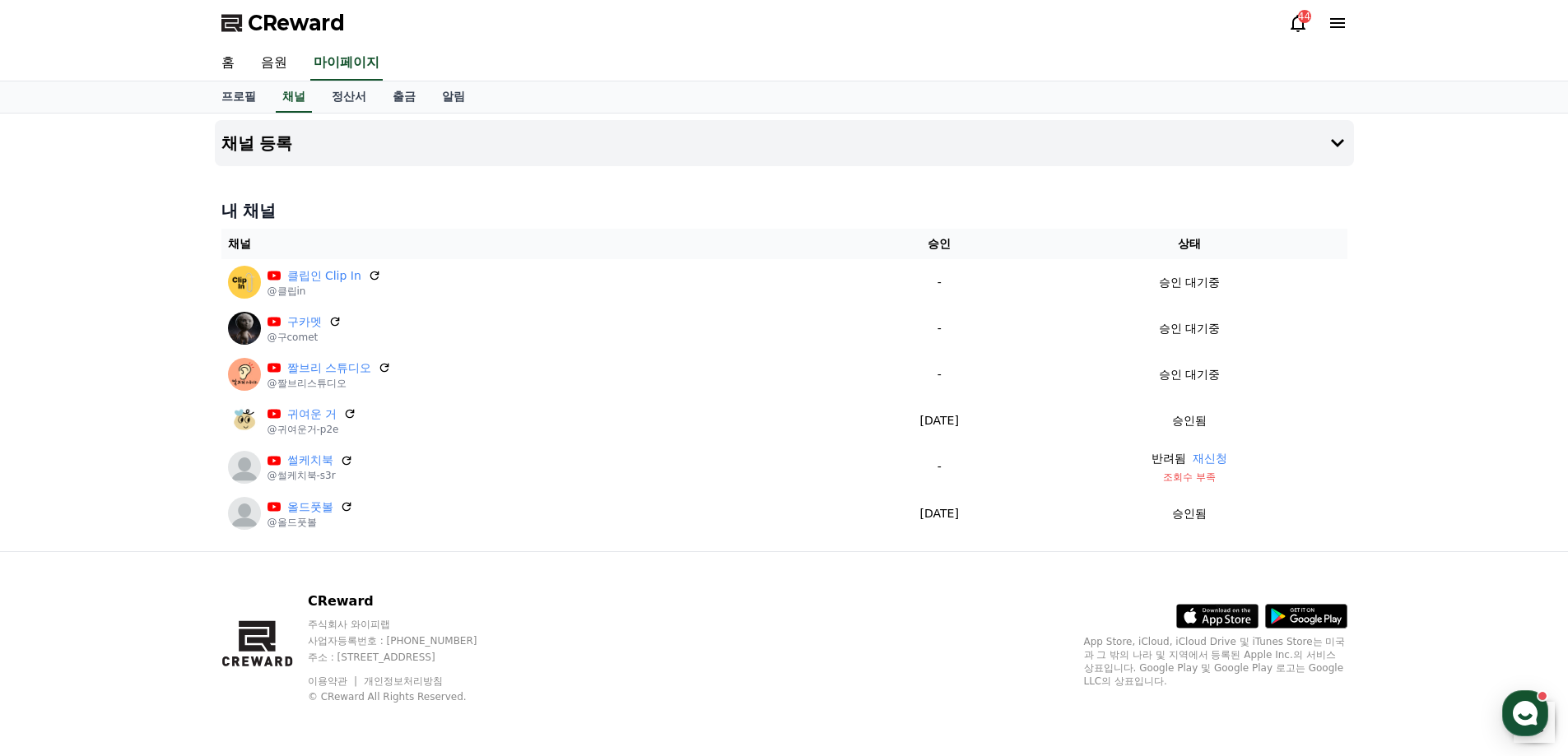
click at [1298, 13] on div "44" at bounding box center [1304, 16] width 13 height 13
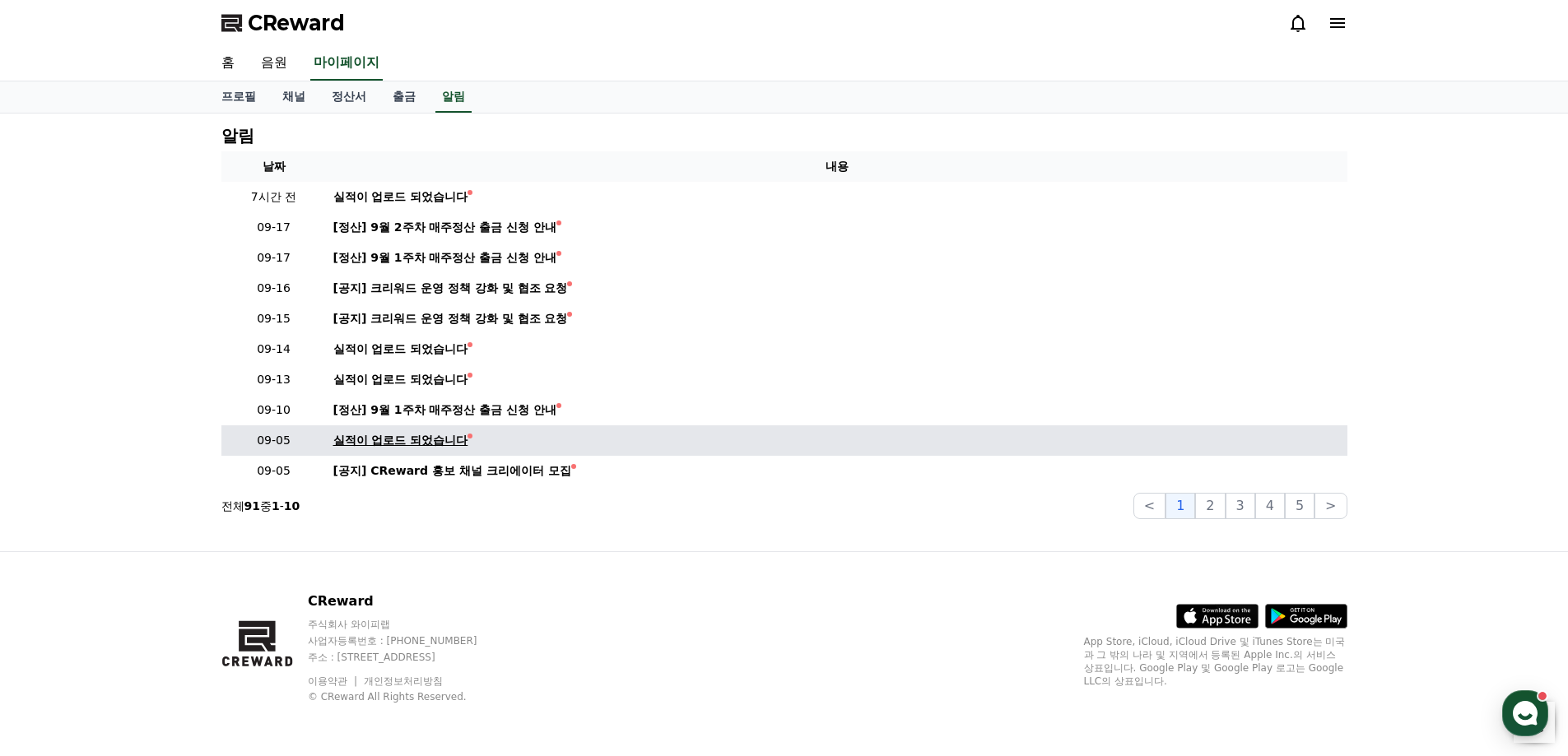
click at [370, 438] on div "실적이 업로드 되었습니다" at bounding box center [400, 440] width 135 height 17
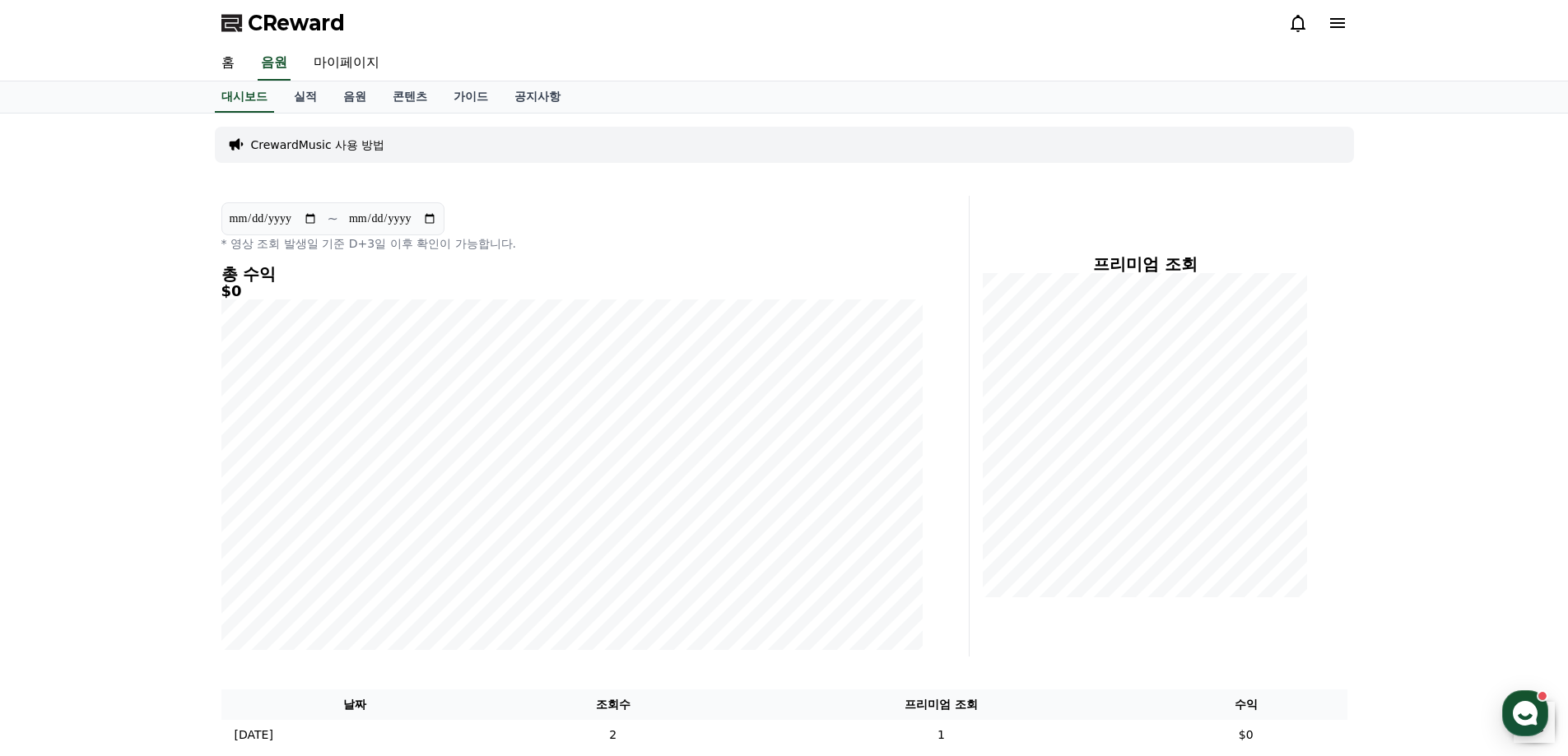
click at [1345, 17] on icon at bounding box center [1337, 23] width 20 height 20
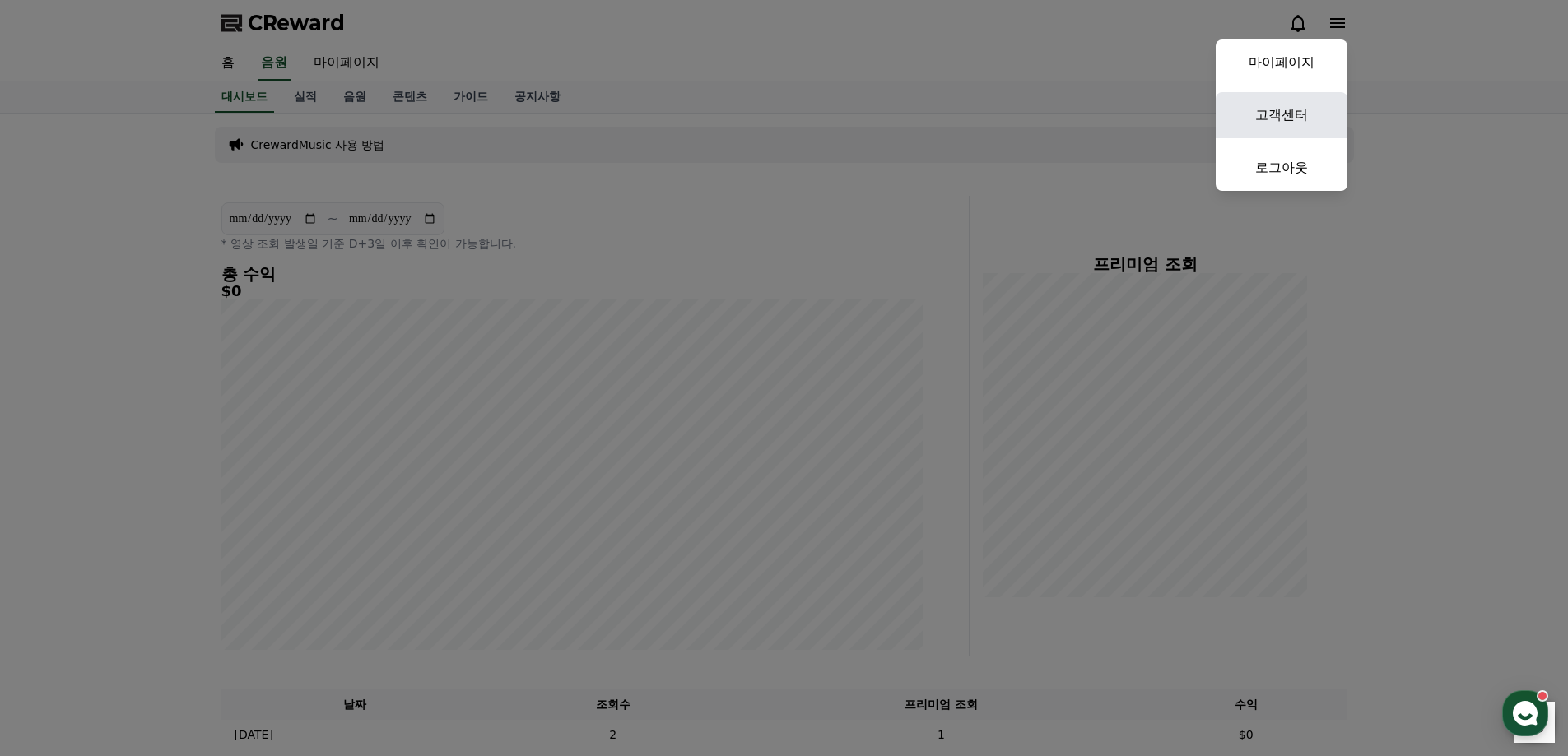
click at [1306, 121] on link "고객센터" at bounding box center [1281, 115] width 131 height 46
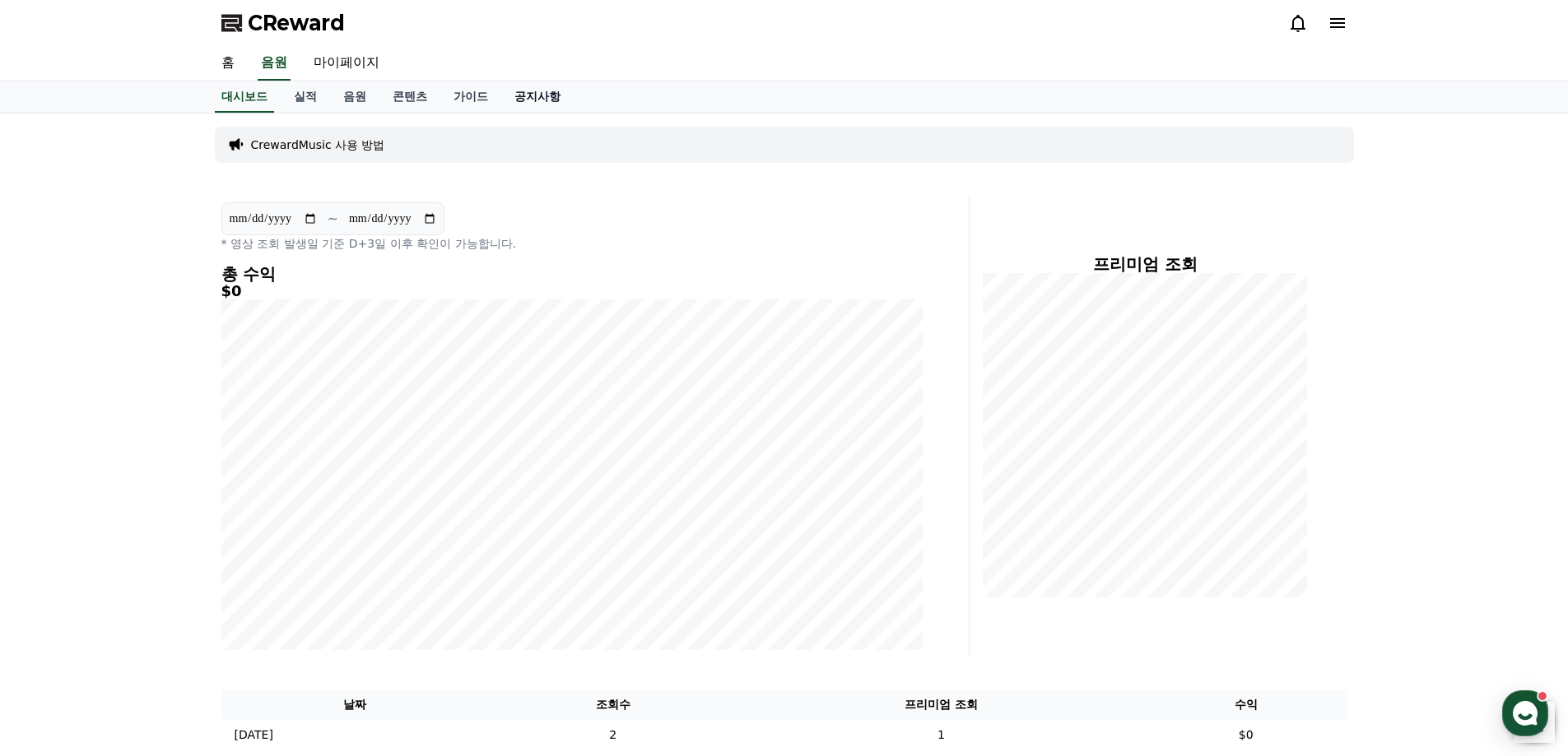
click at [552, 97] on link "공지사항" at bounding box center [537, 97] width 72 height 31
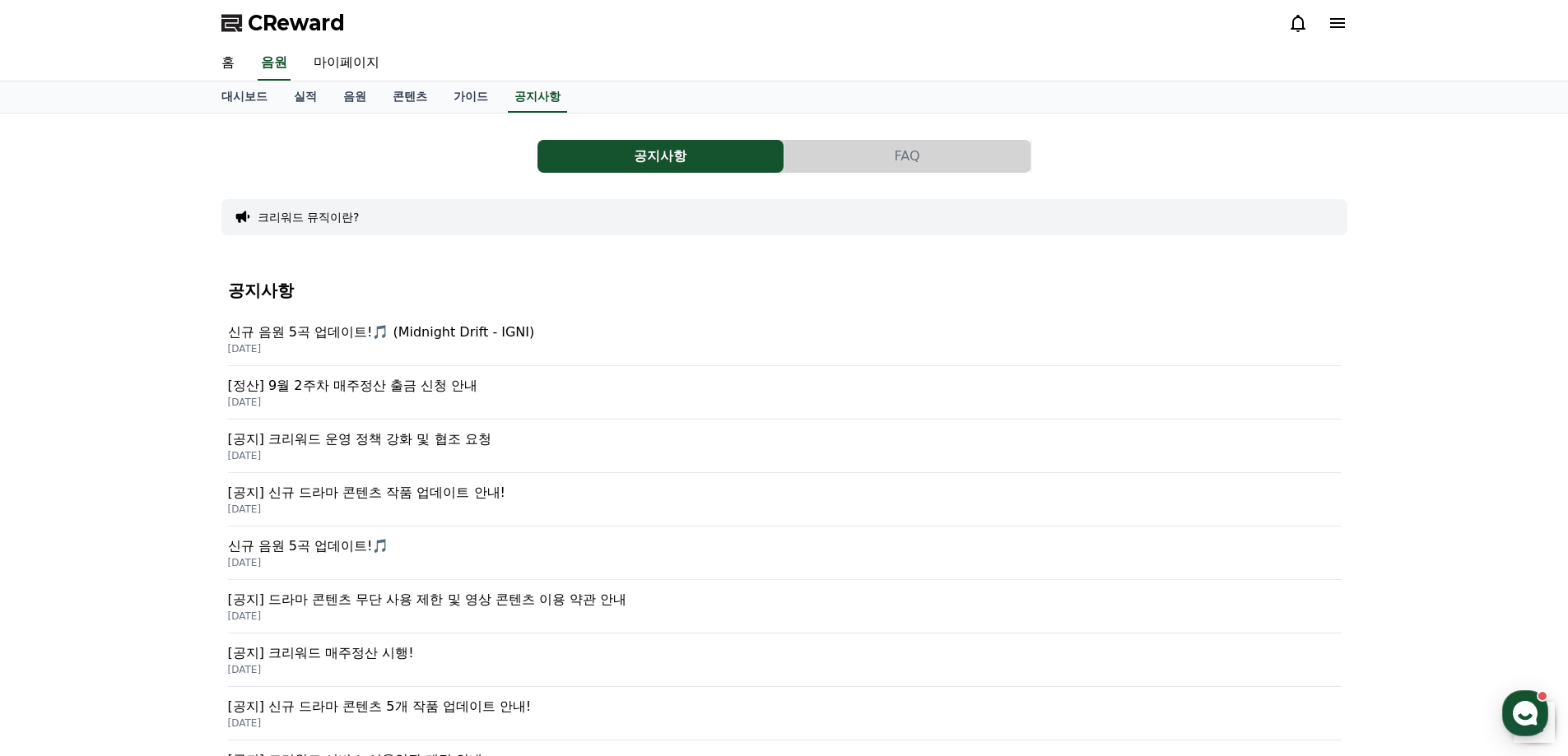
click at [870, 152] on button "FAQ" at bounding box center [907, 156] width 246 height 33
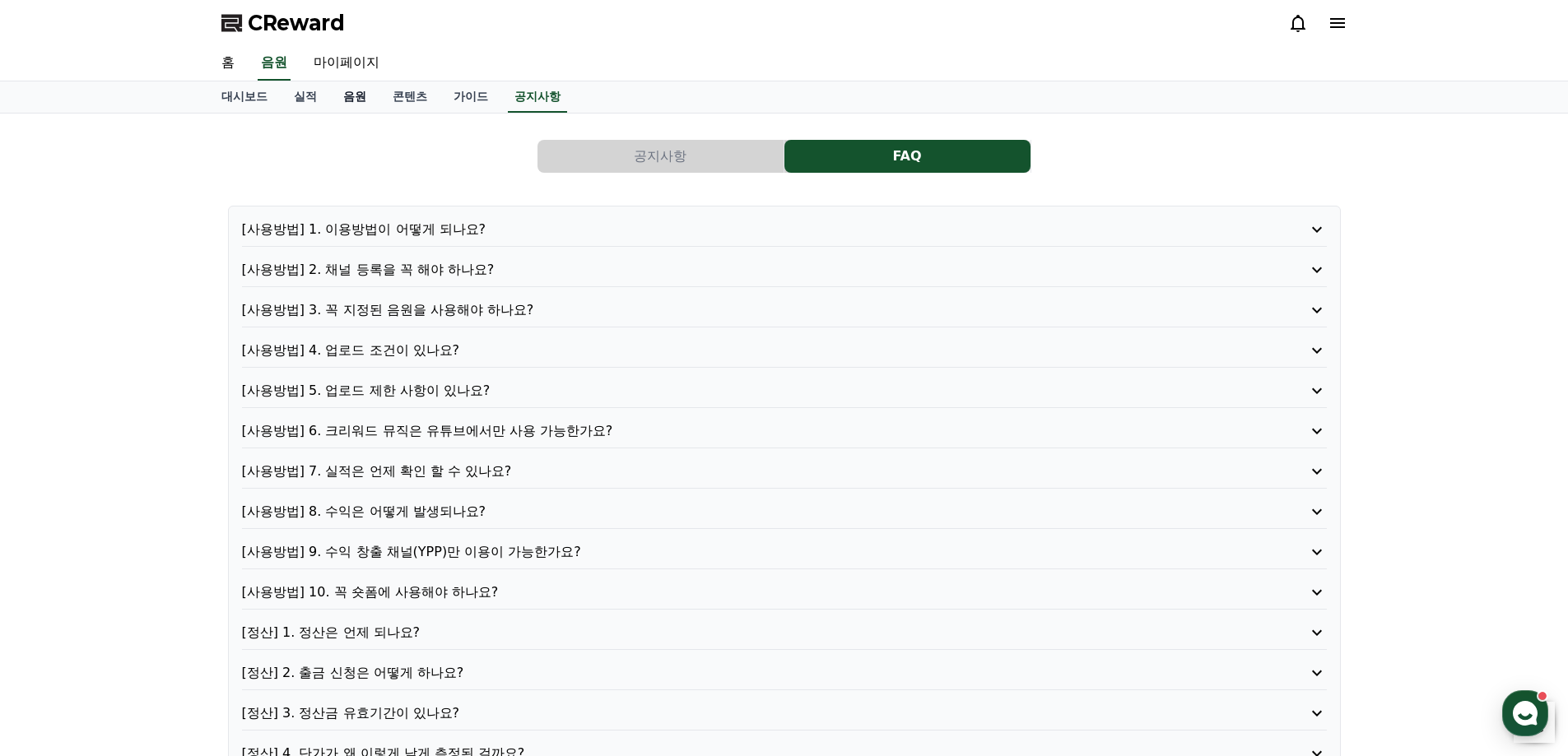
click at [363, 88] on link "음원" at bounding box center [354, 97] width 49 height 31
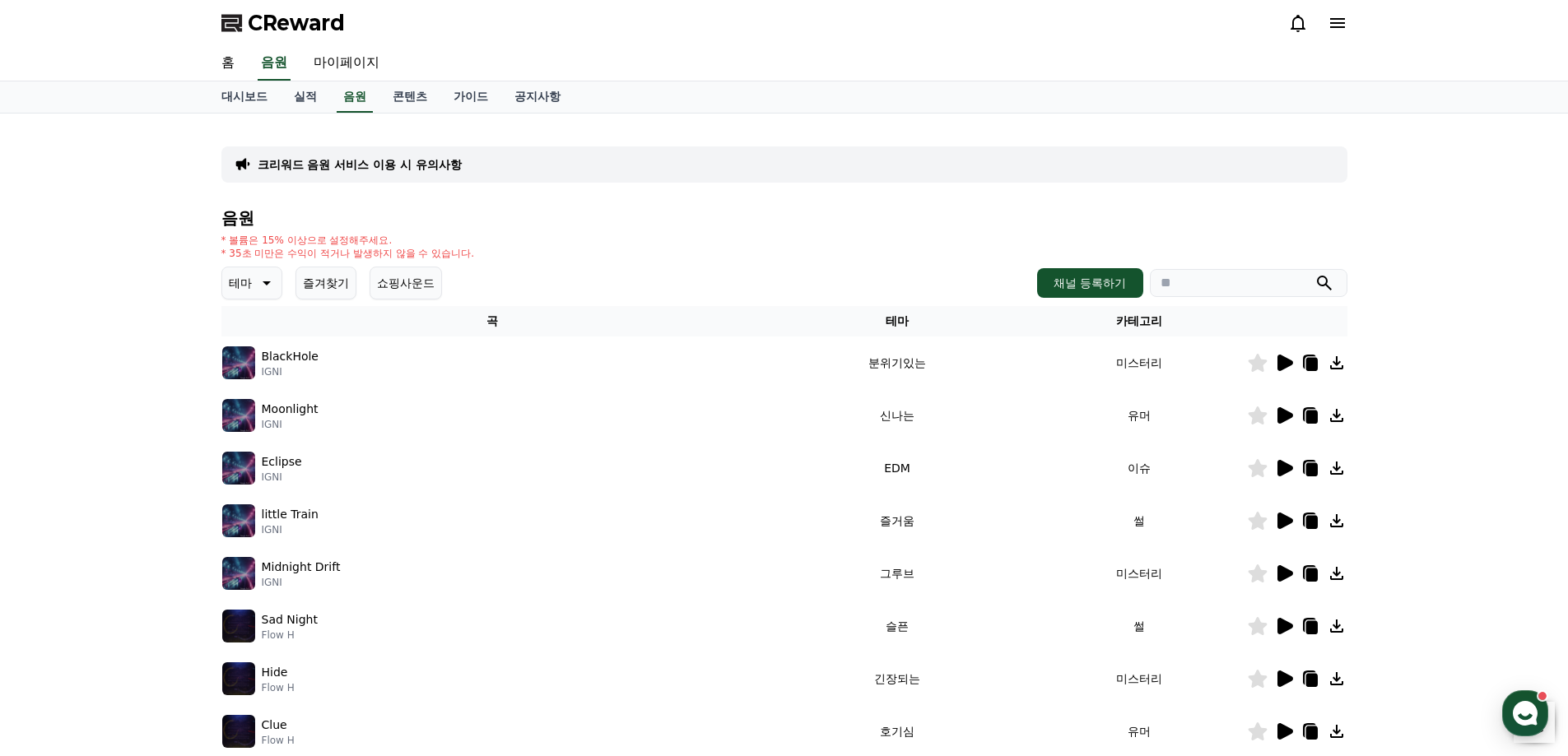
click at [264, 276] on icon at bounding box center [265, 283] width 20 height 20
click at [256, 335] on button "호기심" at bounding box center [247, 330] width 47 height 37
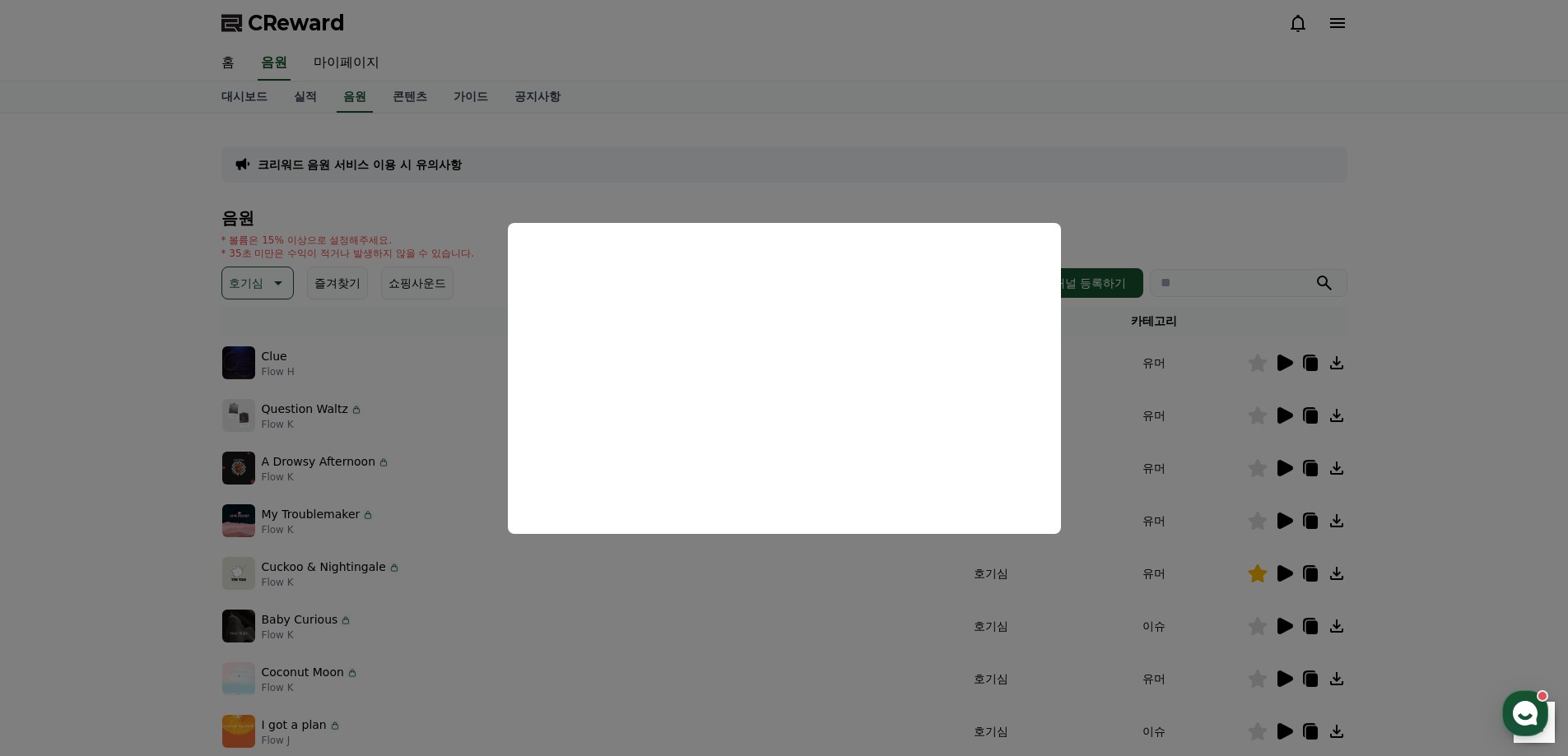
click at [1218, 242] on button "close modal" at bounding box center [784, 378] width 1568 height 756
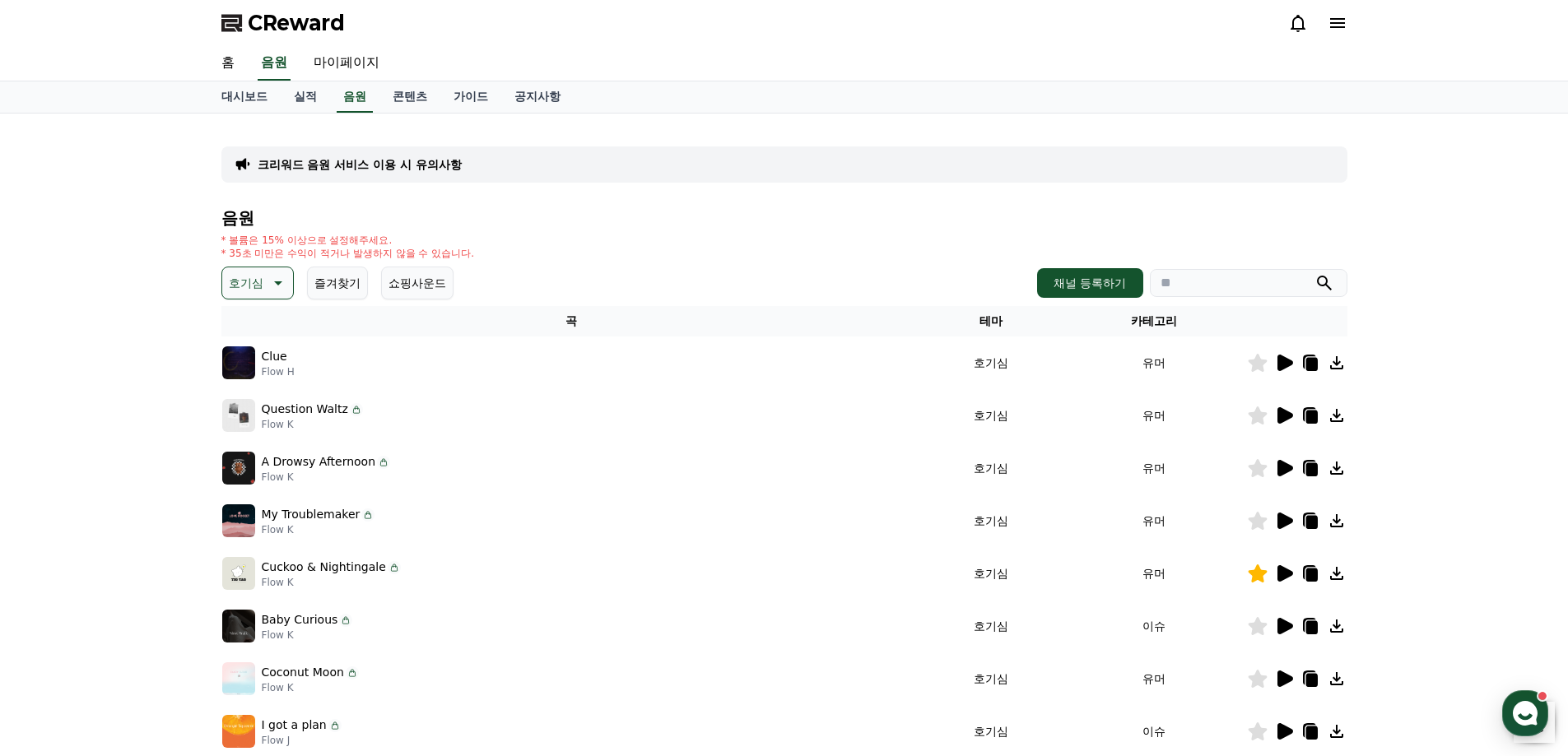
click at [1288, 415] on icon at bounding box center [1285, 416] width 15 height 16
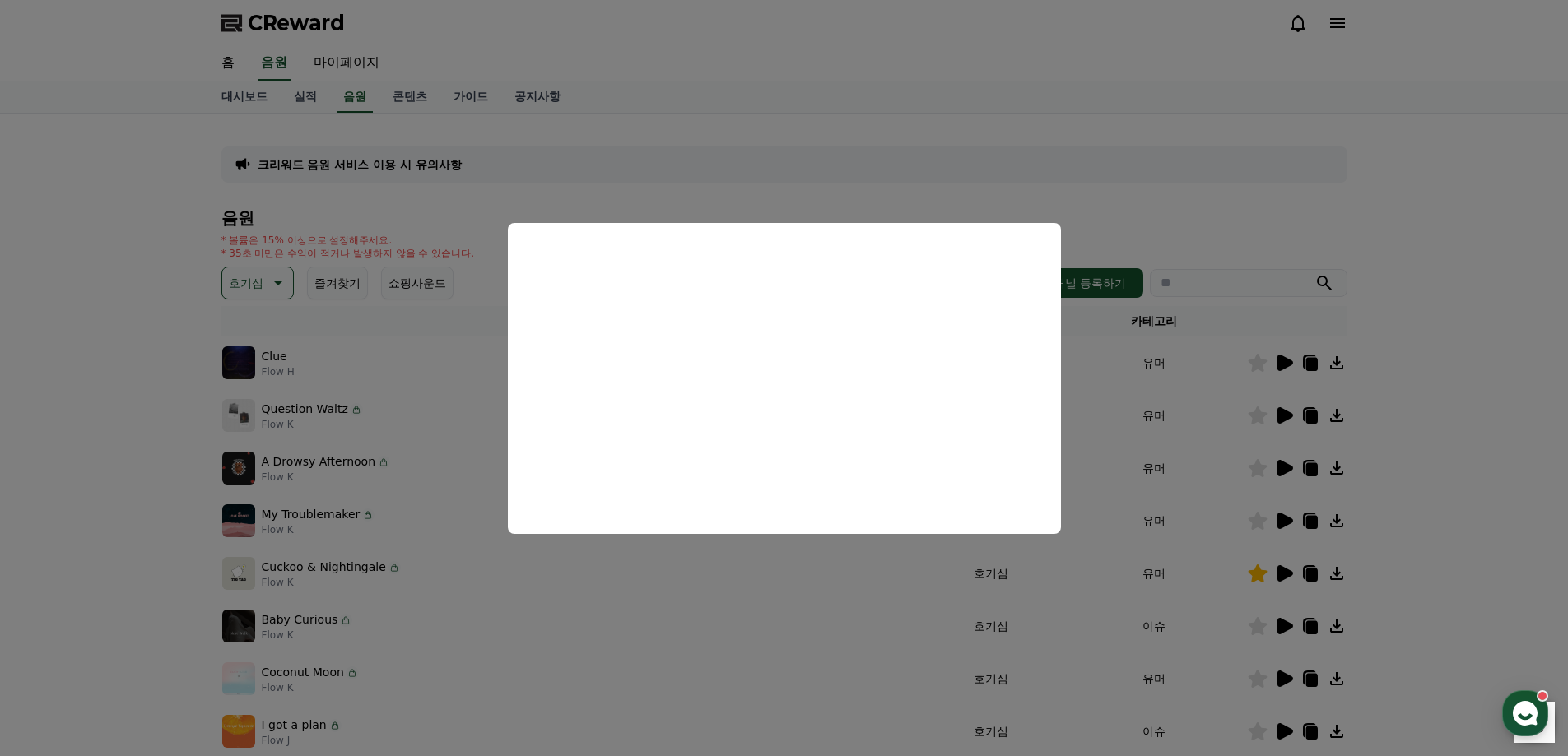
click at [915, 103] on button "close modal" at bounding box center [784, 378] width 1568 height 756
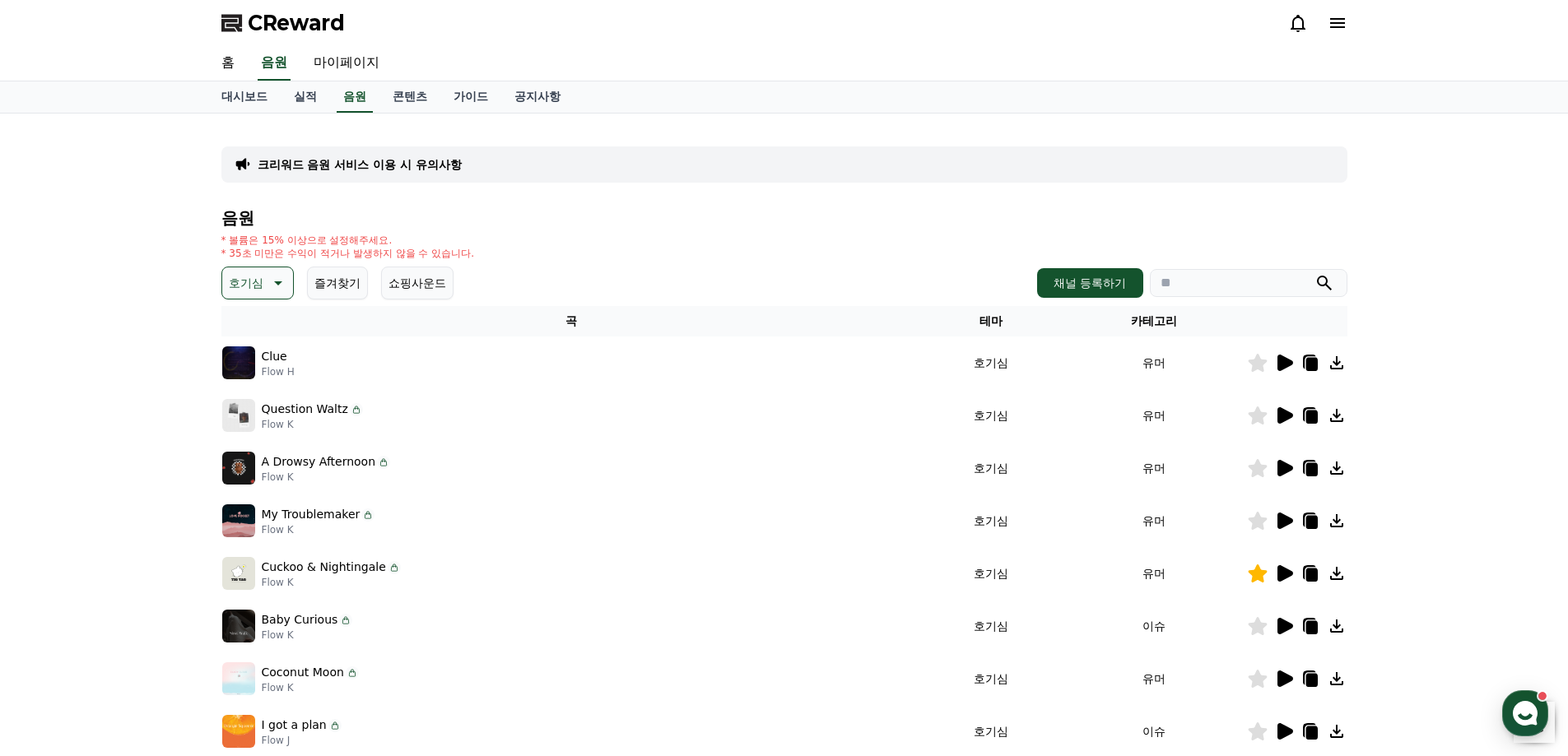
click at [1314, 416] on icon at bounding box center [1311, 416] width 12 height 13
click at [317, 158] on p "크리워드 음원 서비스 이용 시 유의사항" at bounding box center [359, 164] width 204 height 16
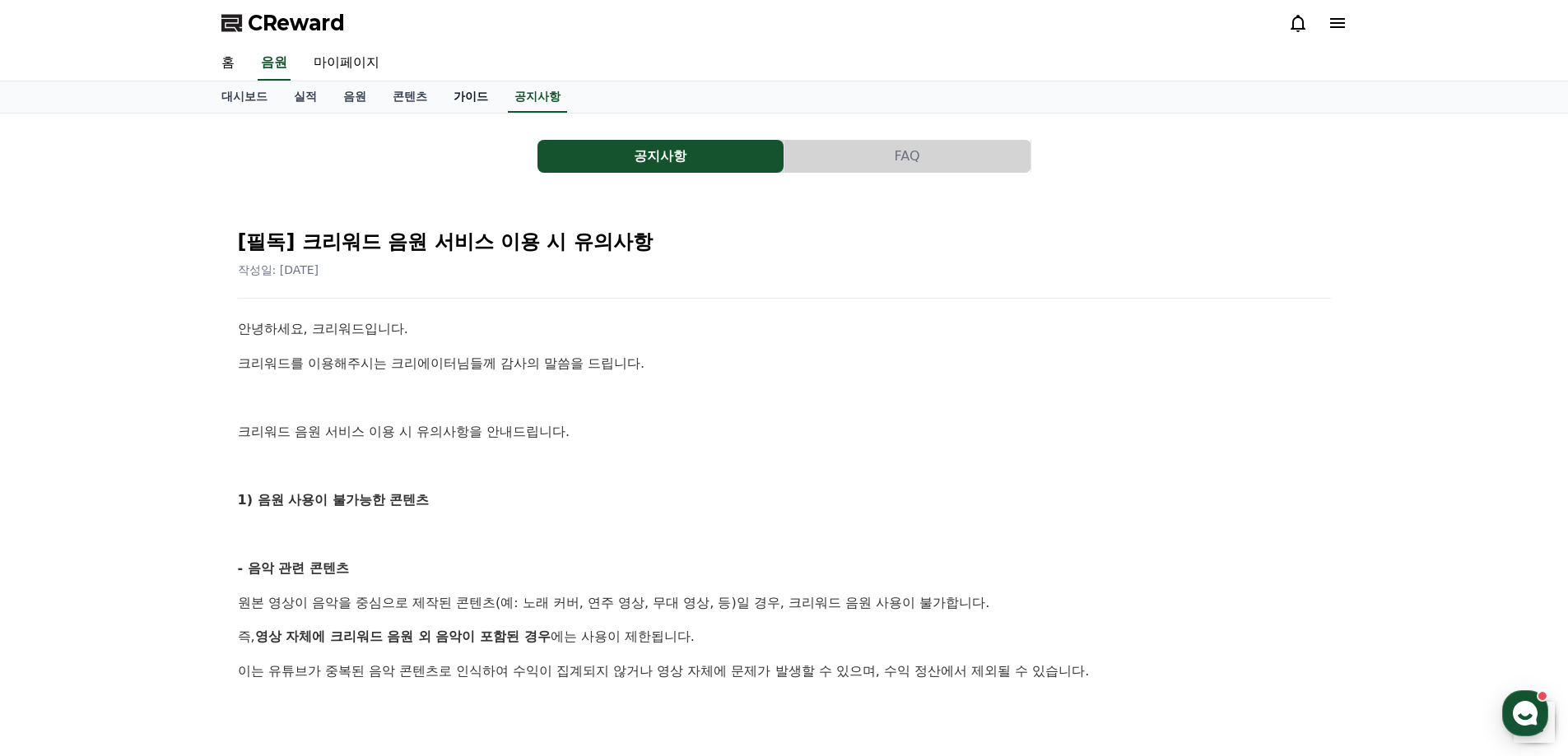
click at [481, 94] on link "가이드" at bounding box center [471, 97] width 61 height 31
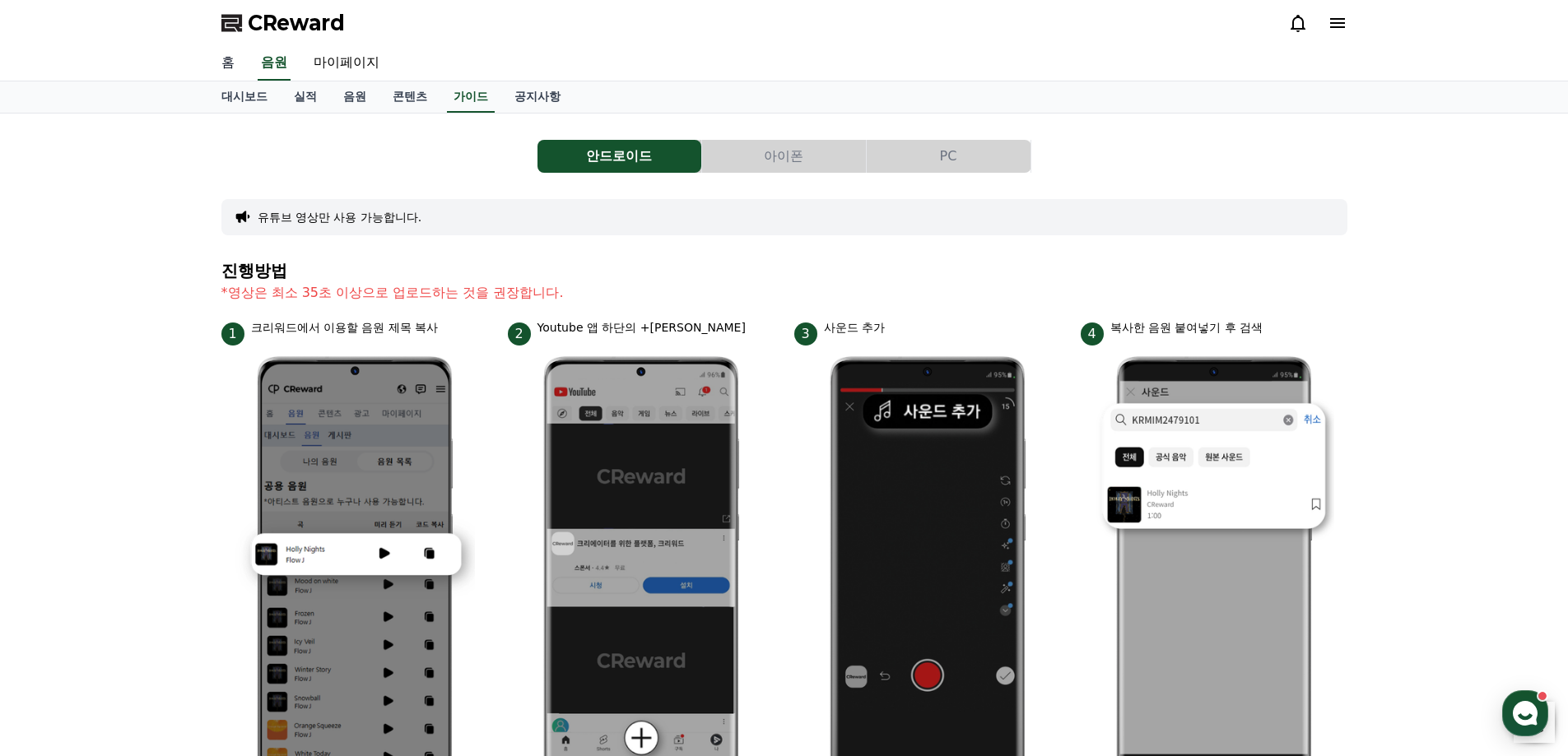
click at [224, 63] on link "홈" at bounding box center [228, 63] width 39 height 35
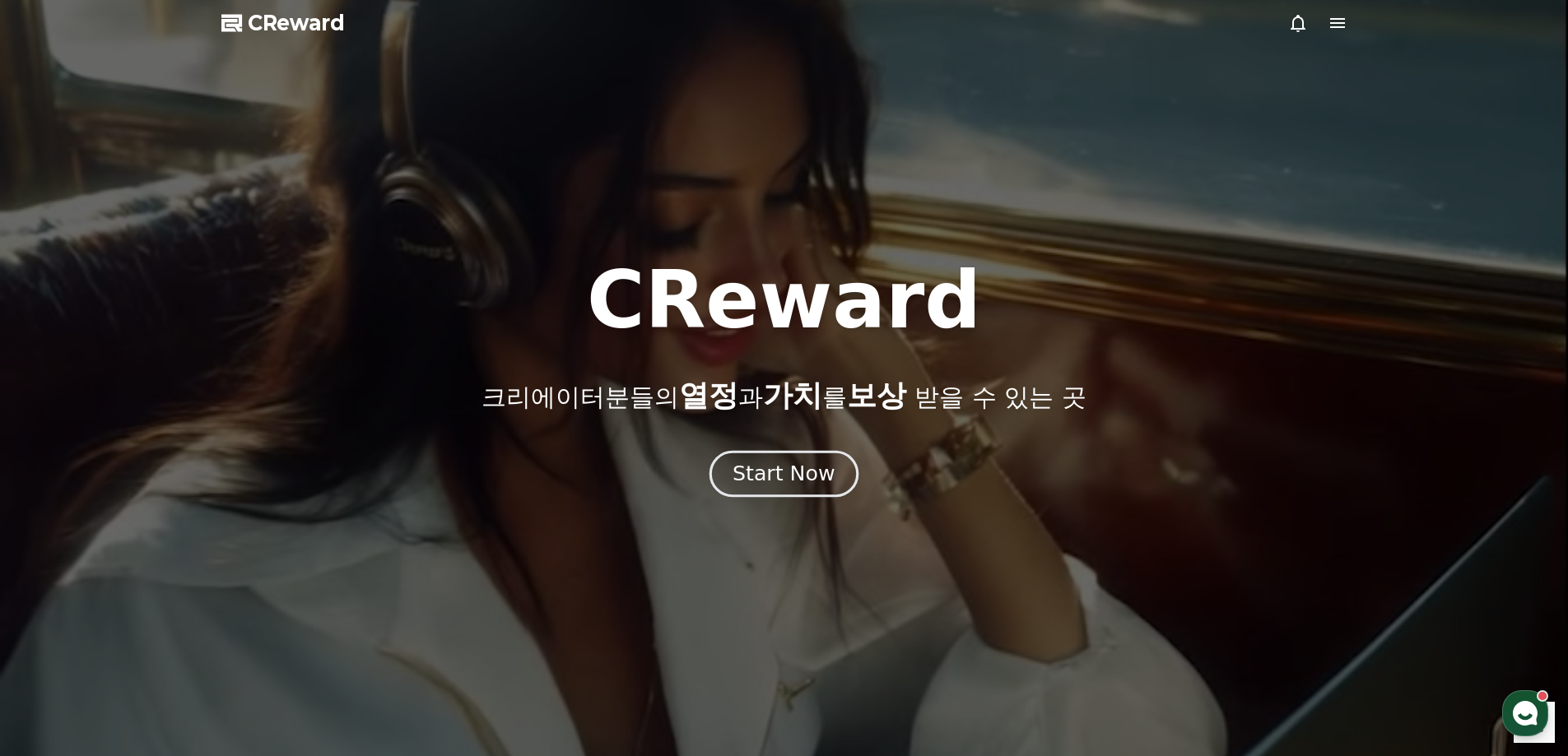
click at [806, 486] on div "Start Now" at bounding box center [784, 474] width 102 height 28
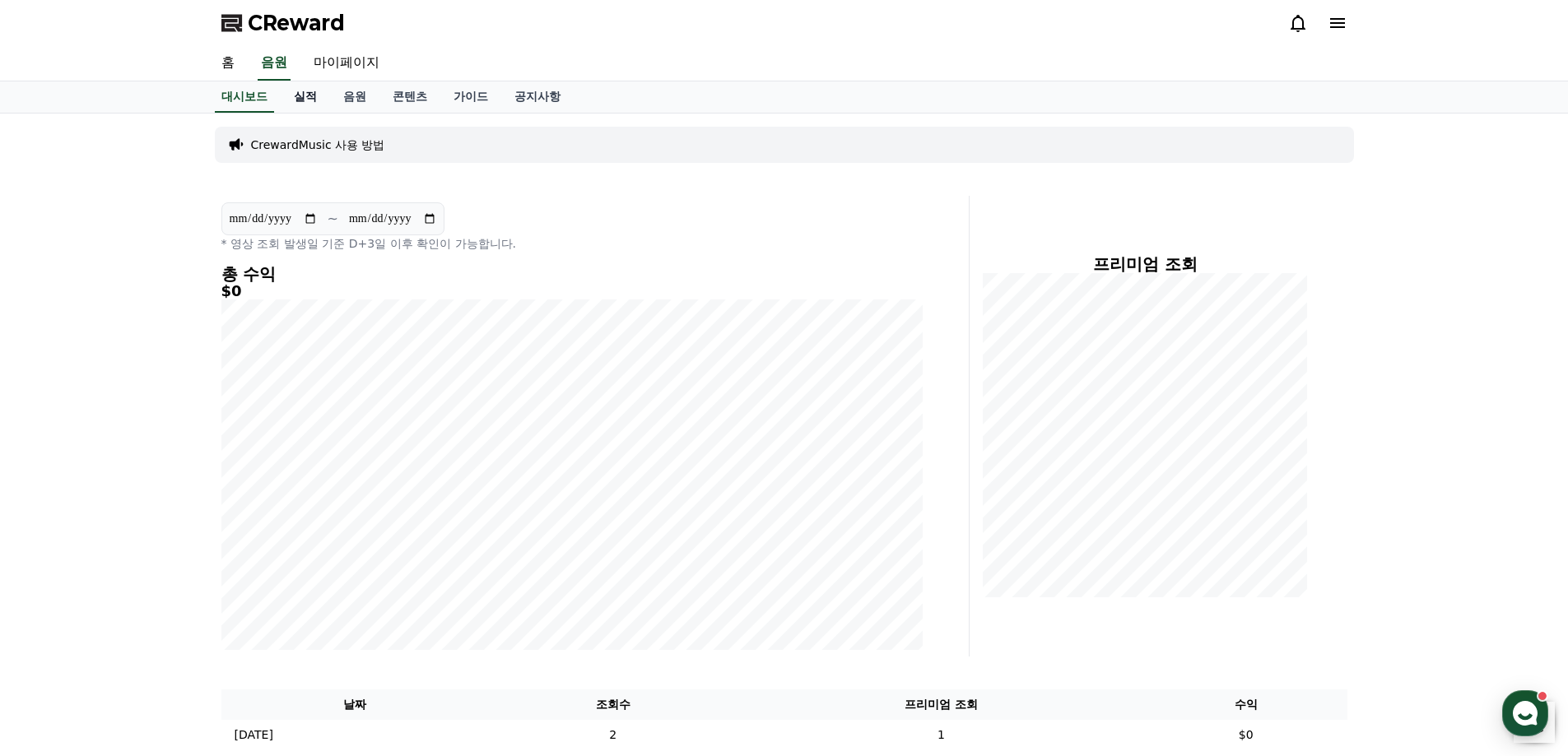
click at [299, 106] on link "실적" at bounding box center [305, 97] width 49 height 31
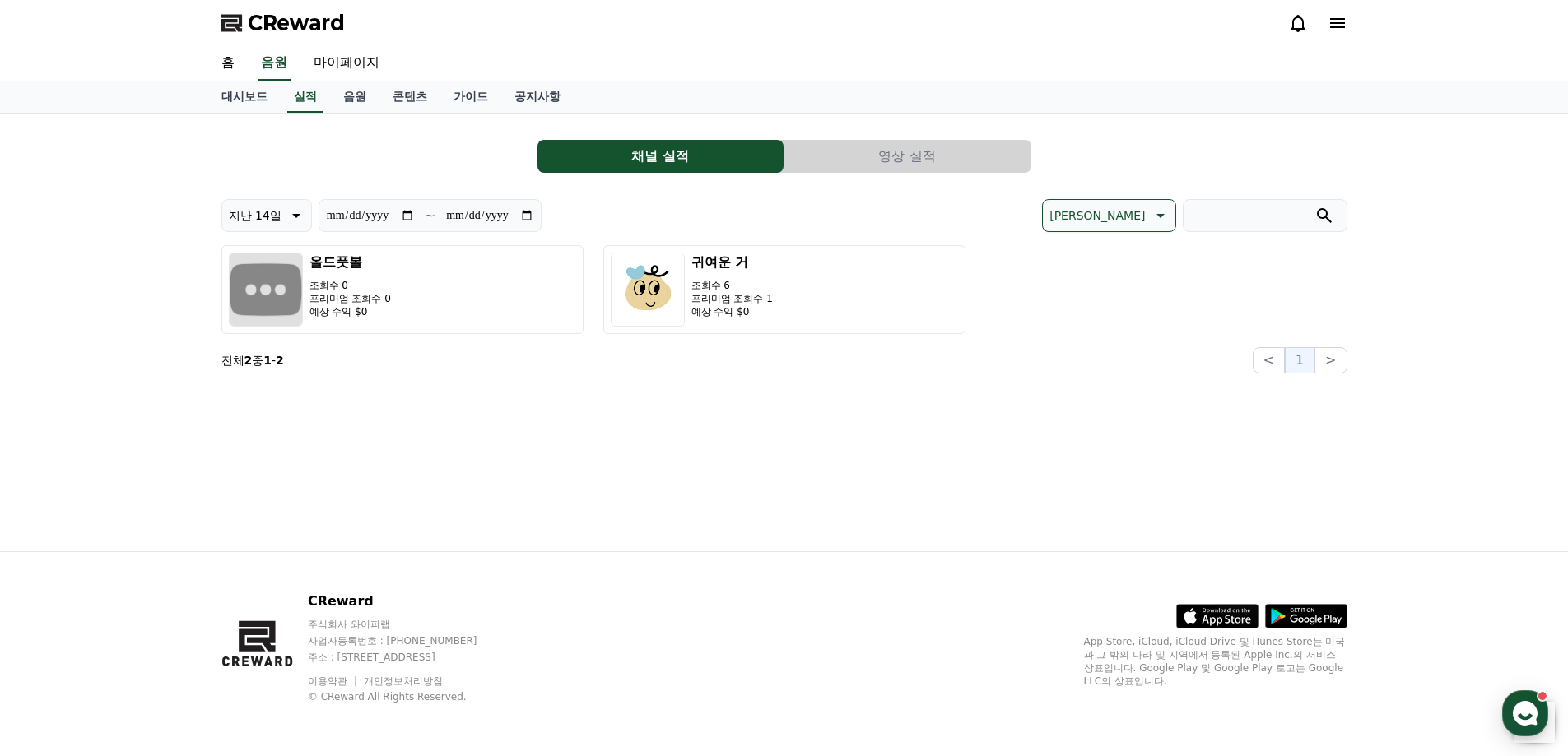
drag, startPoint x: 469, startPoint y: 295, endPoint x: 963, endPoint y: 151, distance: 514.6
click at [963, 151] on button "영상 실적" at bounding box center [907, 156] width 246 height 33
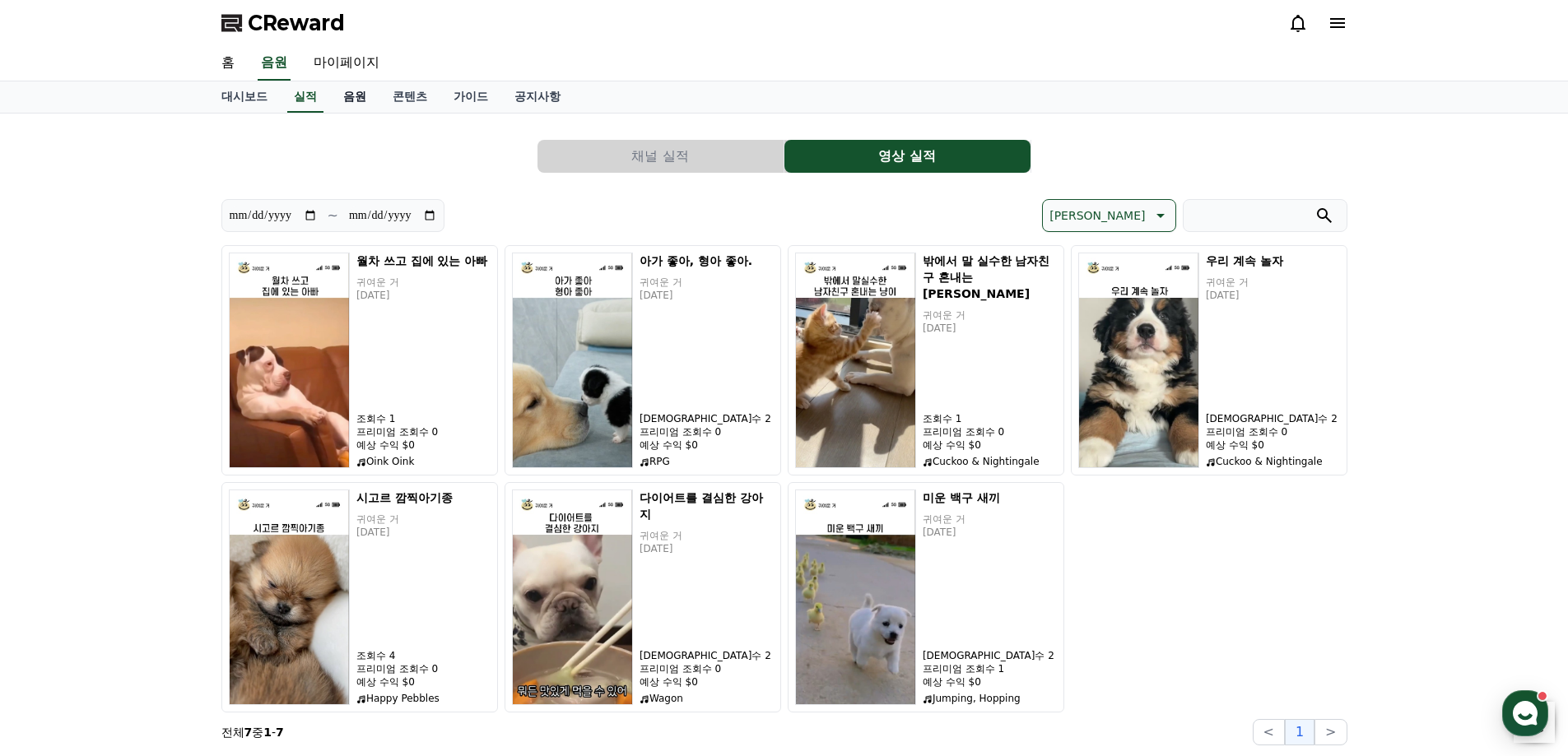
click at [345, 97] on link "음원" at bounding box center [354, 97] width 49 height 31
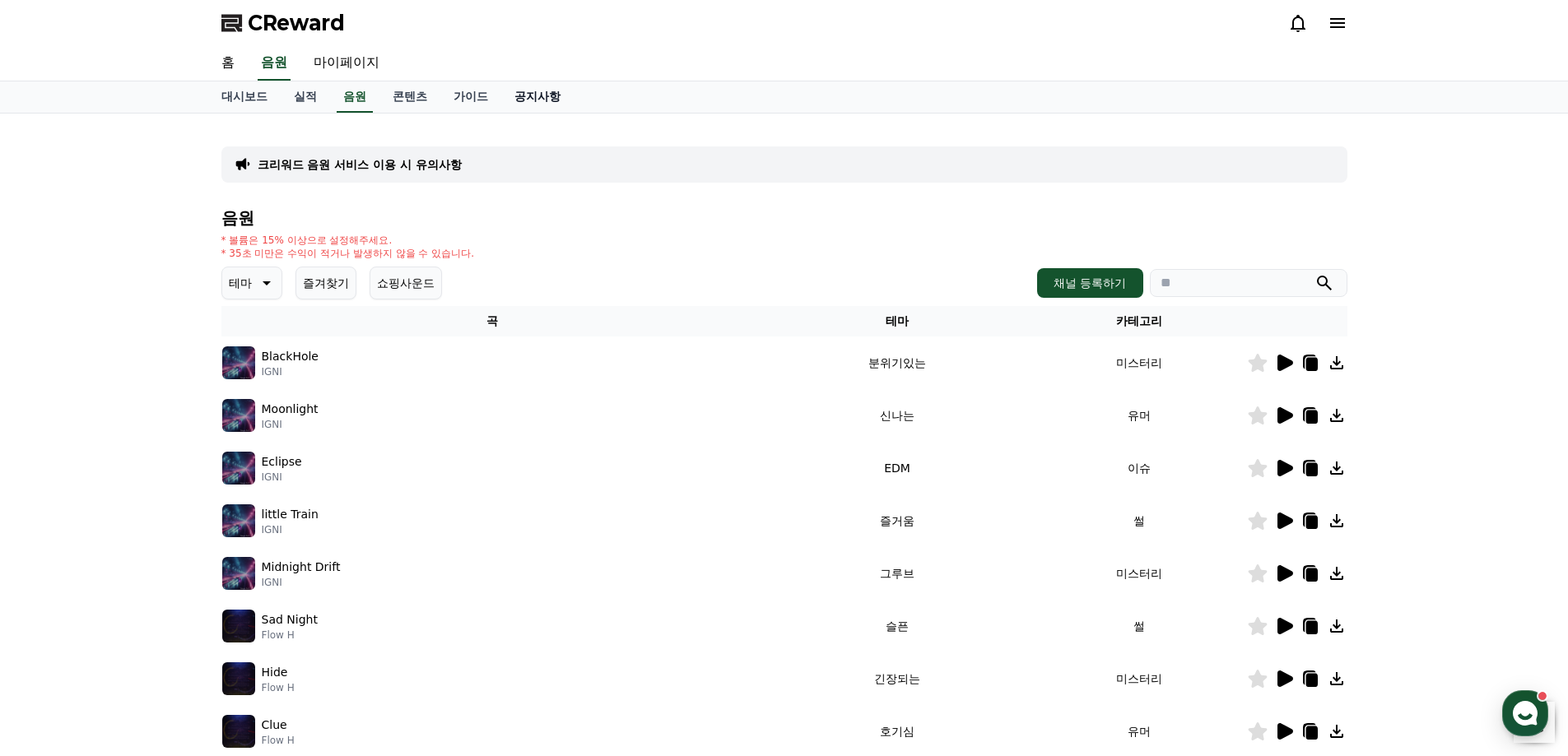
click at [531, 99] on link "공지사항" at bounding box center [537, 97] width 72 height 31
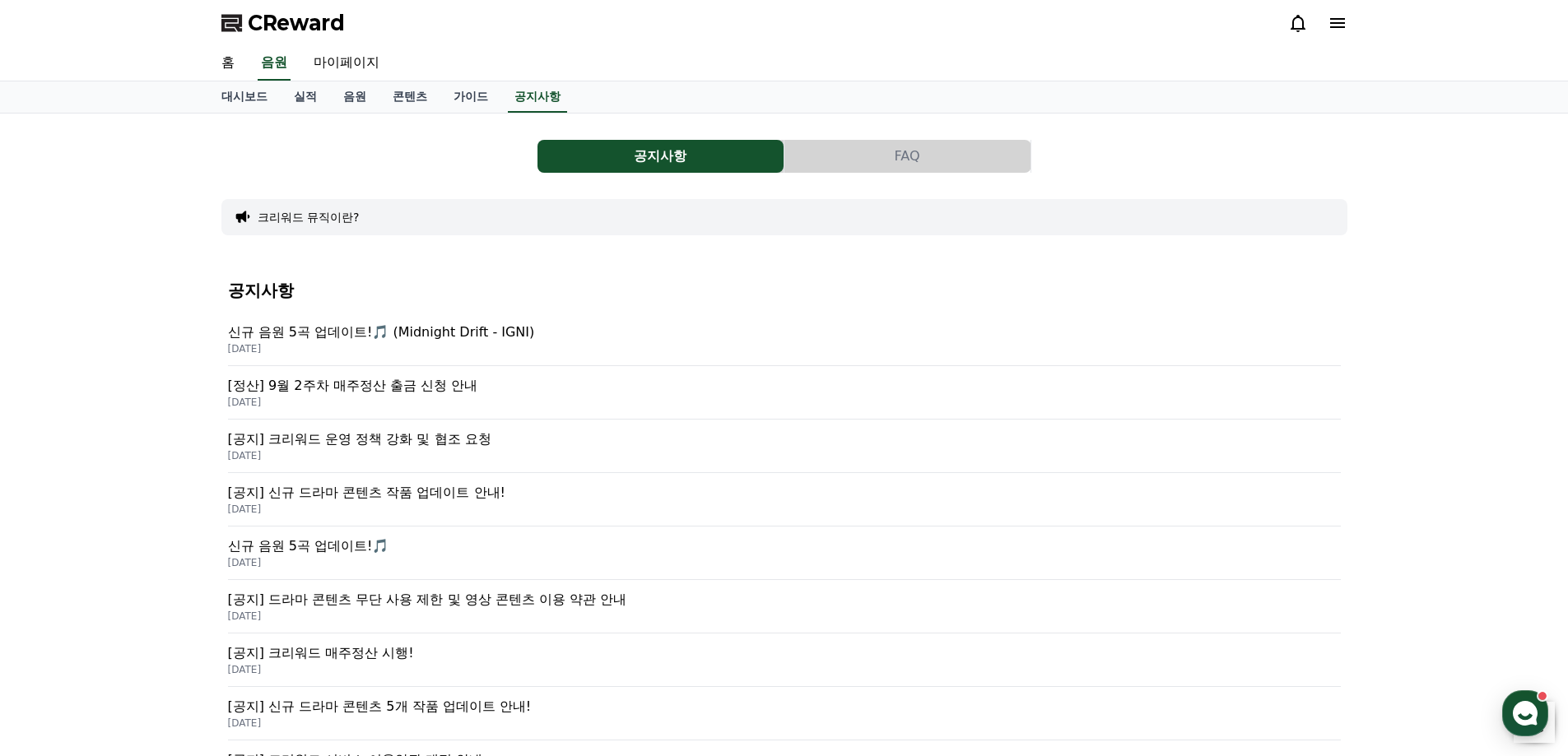
click at [880, 138] on div "공지사항 FAQ 크리워드 뮤직이란? 공지사항 신규 음원 5곡 업데이트!🎵 (Midnight Drift - IGNI) [DATE] [정산] 9월…" at bounding box center [785, 577] width 1126 height 901
click at [881, 151] on button "FAQ" at bounding box center [907, 156] width 246 height 33
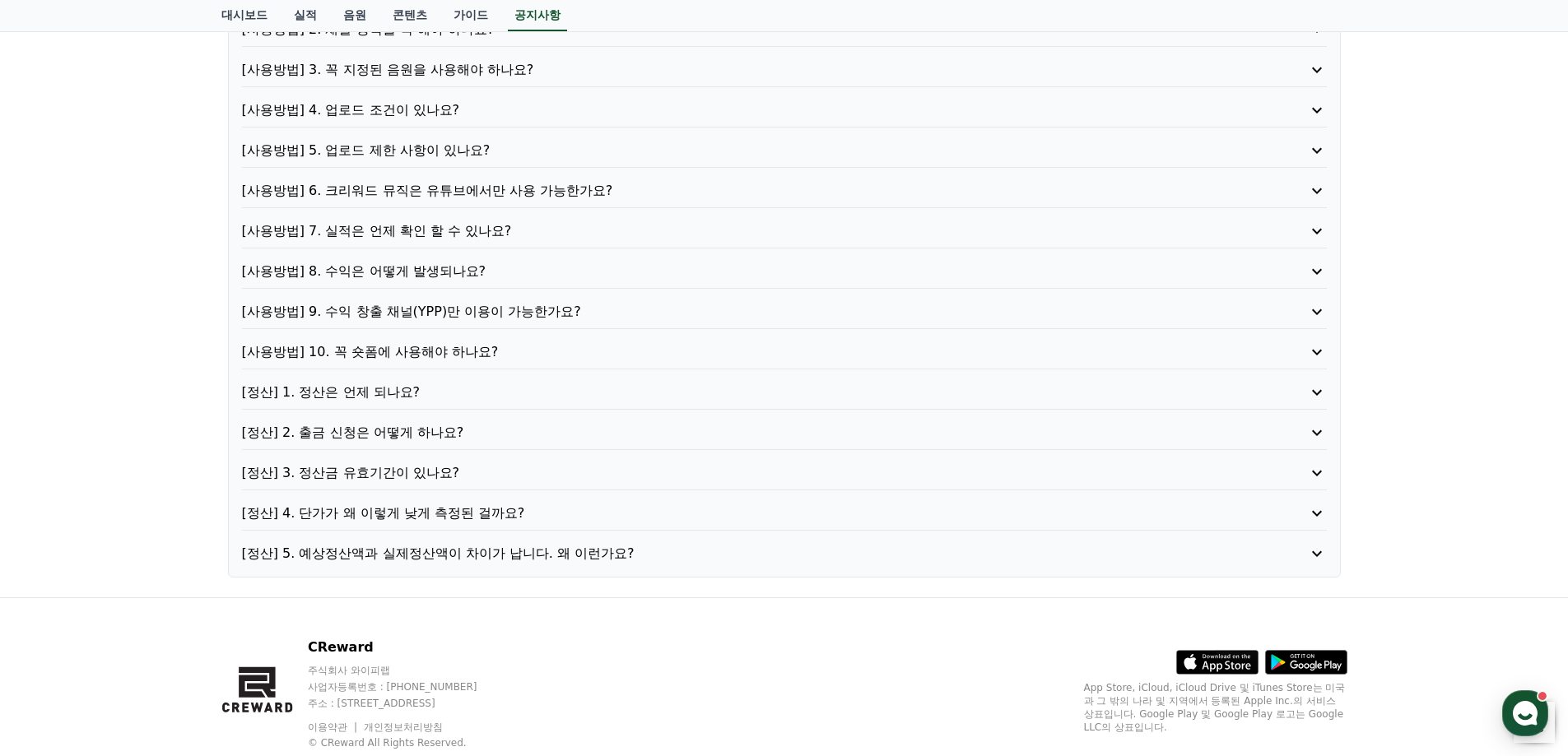
scroll to position [247, 0]
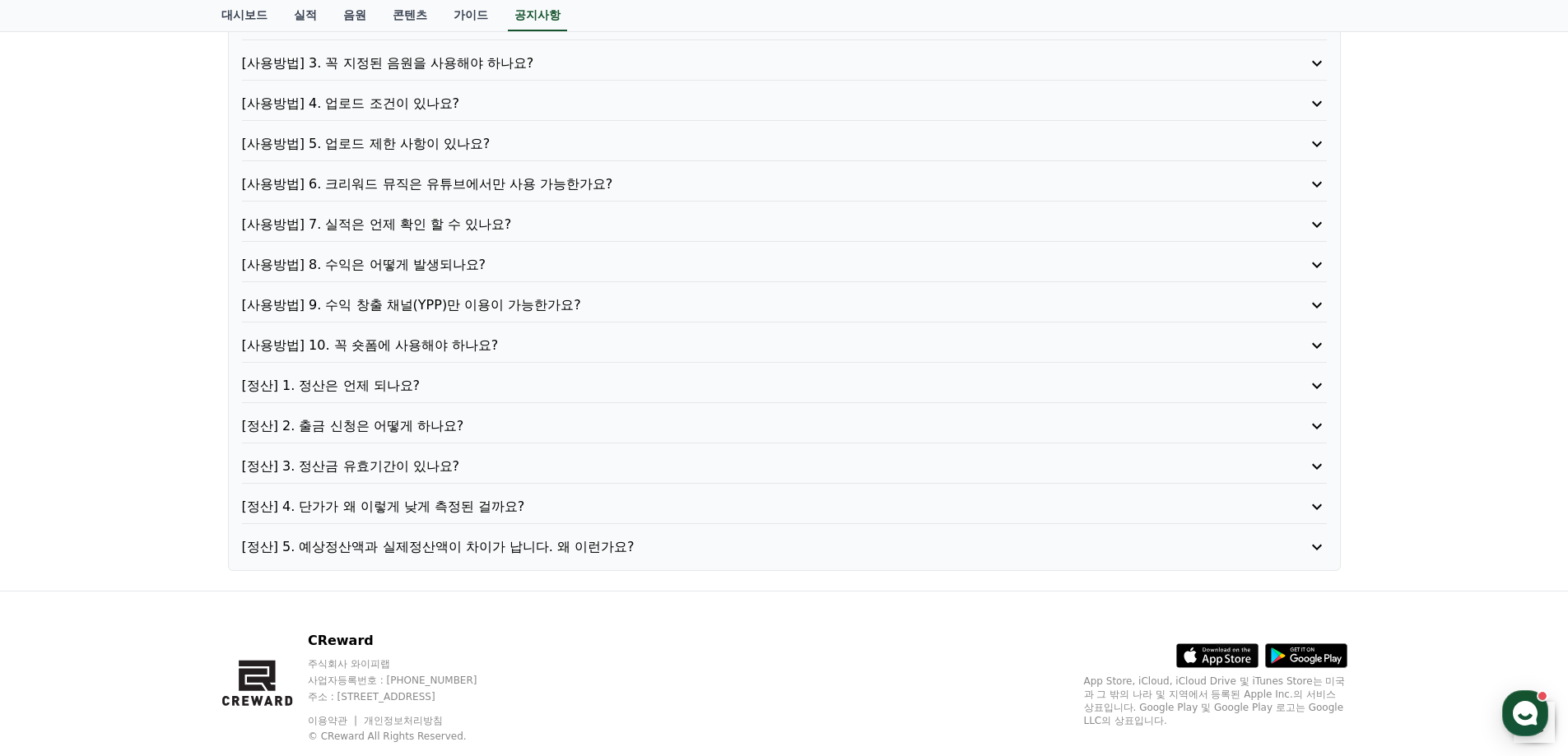
click at [483, 500] on p "[정산] 4. 단가가 왜 이렇게 낮게 측정된 걸까요?" at bounding box center [741, 507] width 999 height 20
